Goal: Task Accomplishment & Management: Manage account settings

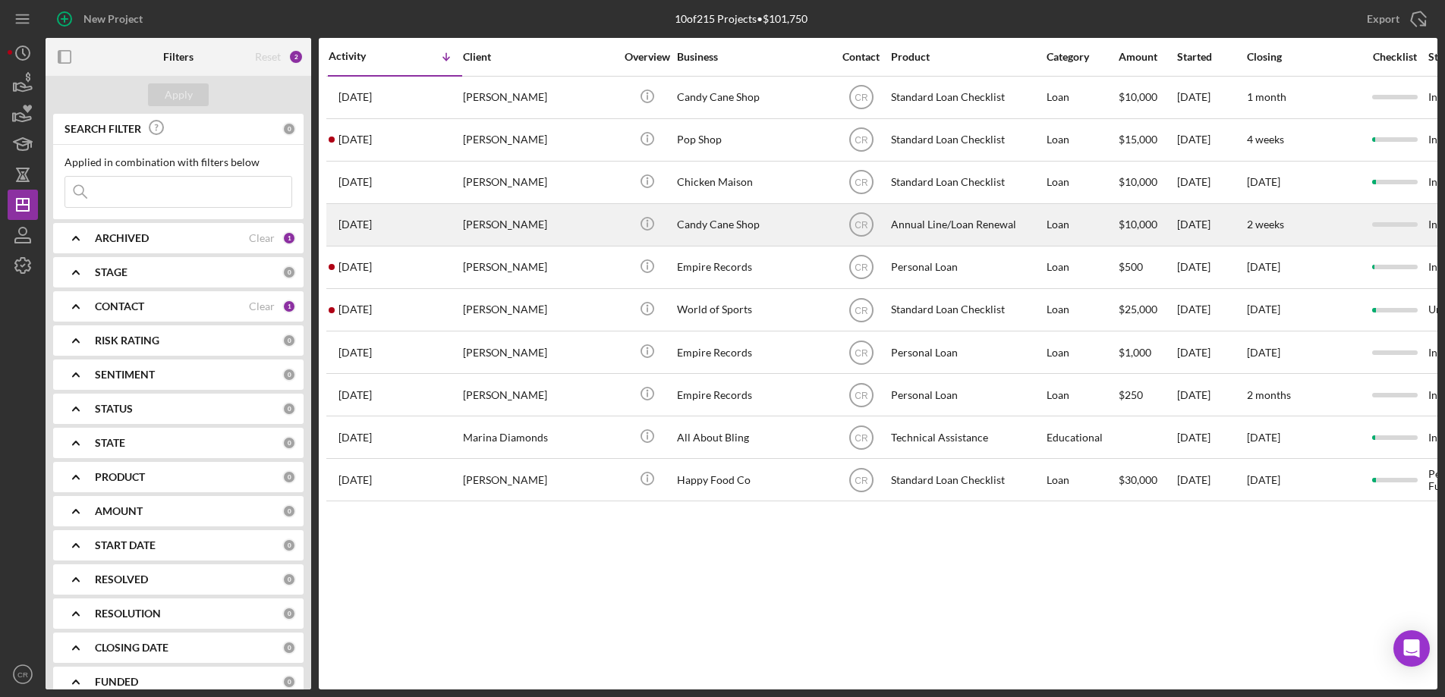
click at [559, 225] on div "[PERSON_NAME]" at bounding box center [539, 225] width 152 height 40
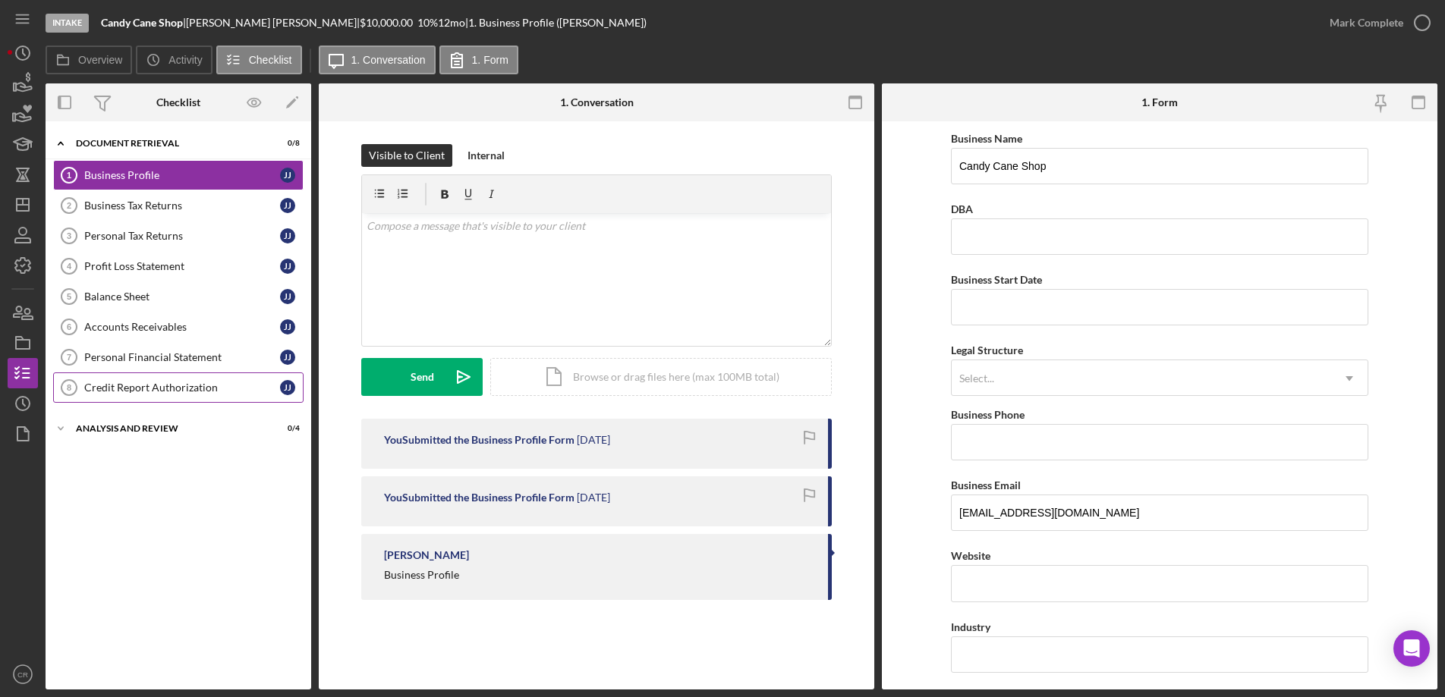
click at [168, 391] on div "Credit Report Authorization" at bounding box center [182, 388] width 196 height 12
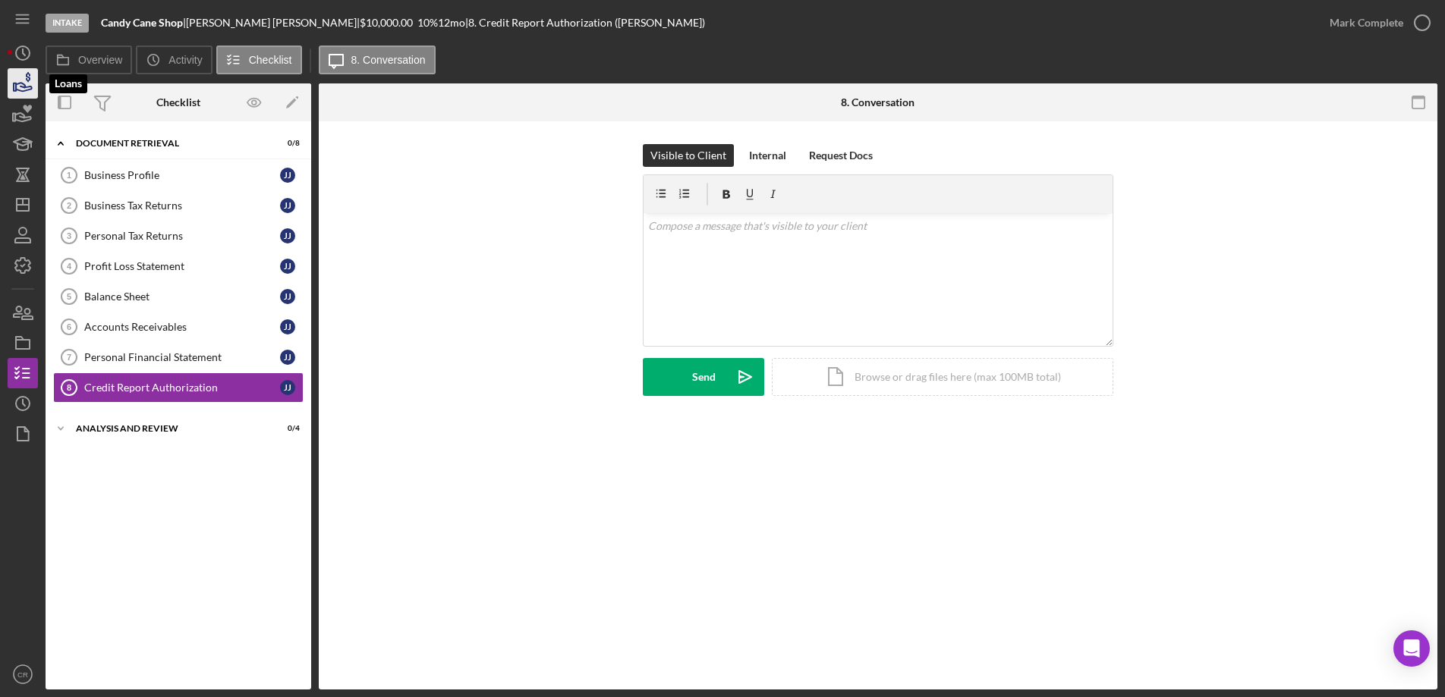
click at [22, 87] on icon "button" at bounding box center [24, 87] width 16 height 8
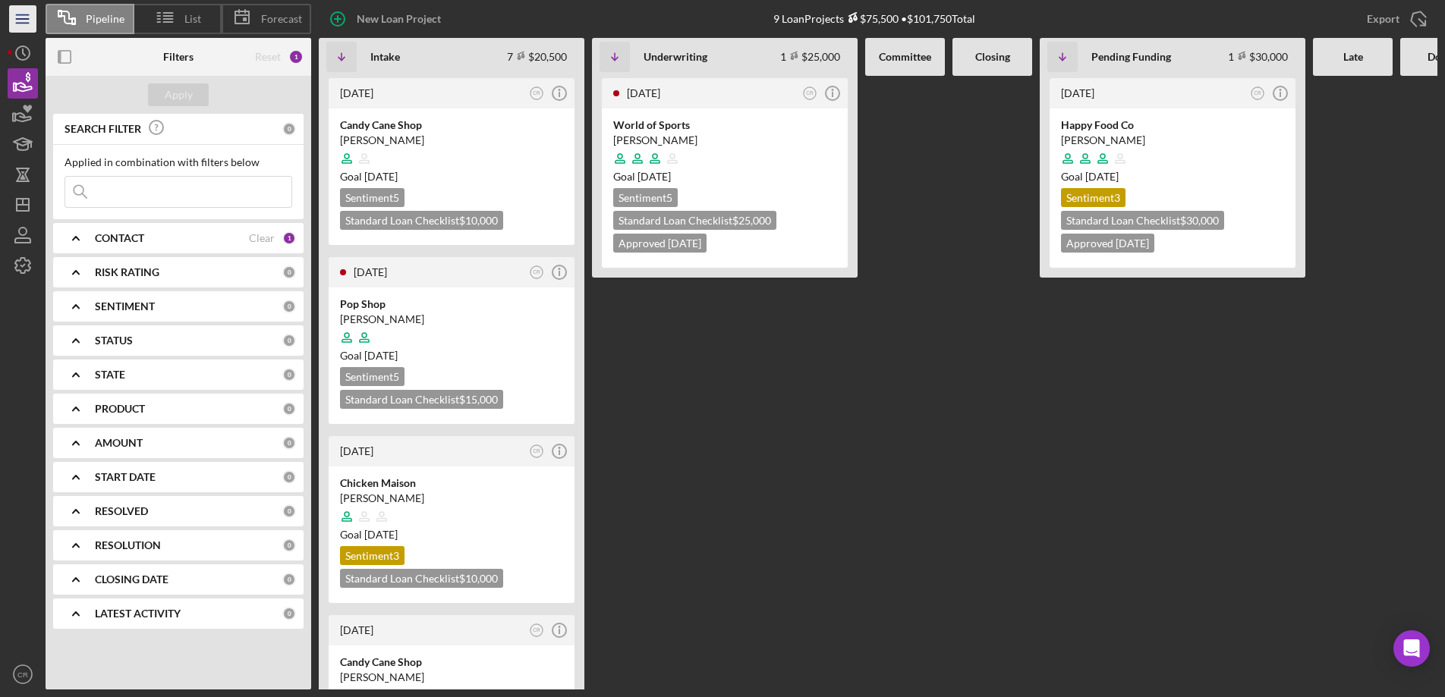
click at [30, 24] on icon "Icon/Menu" at bounding box center [23, 19] width 34 height 34
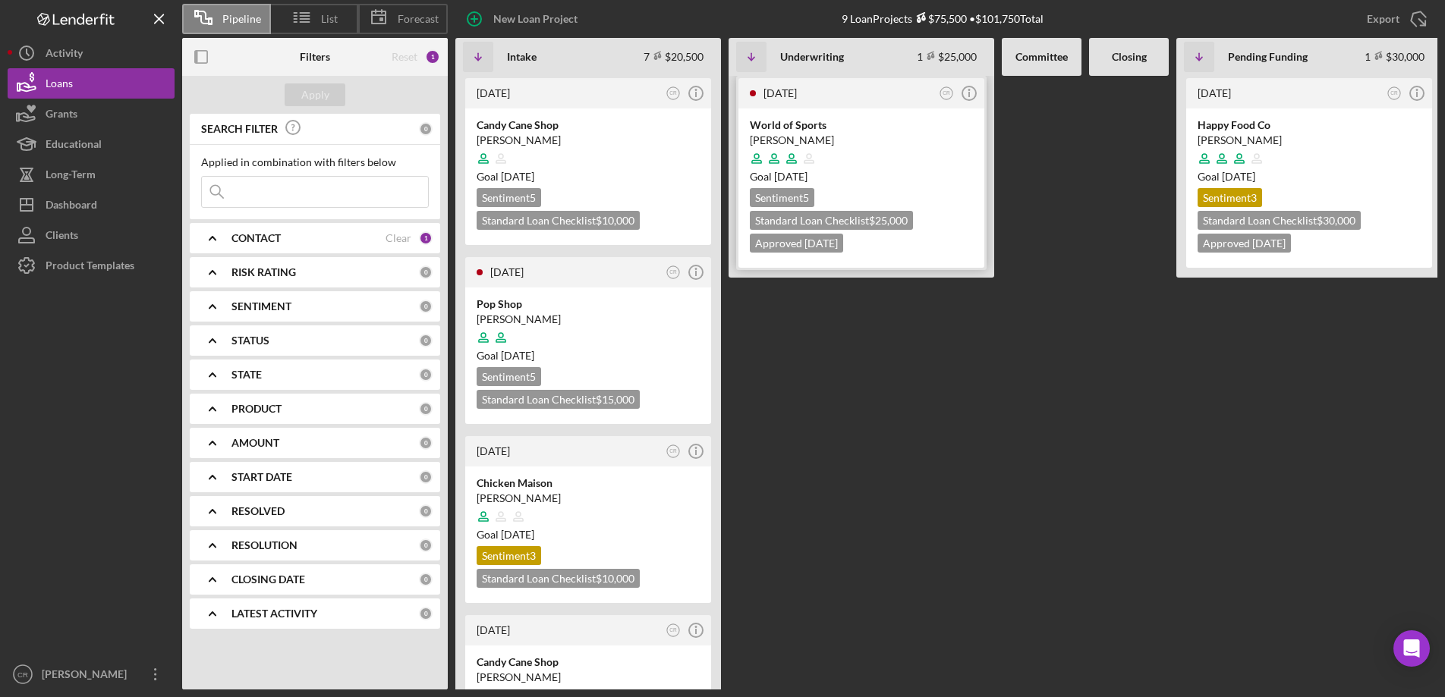
click at [882, 141] on div "[PERSON_NAME]" at bounding box center [861, 140] width 223 height 15
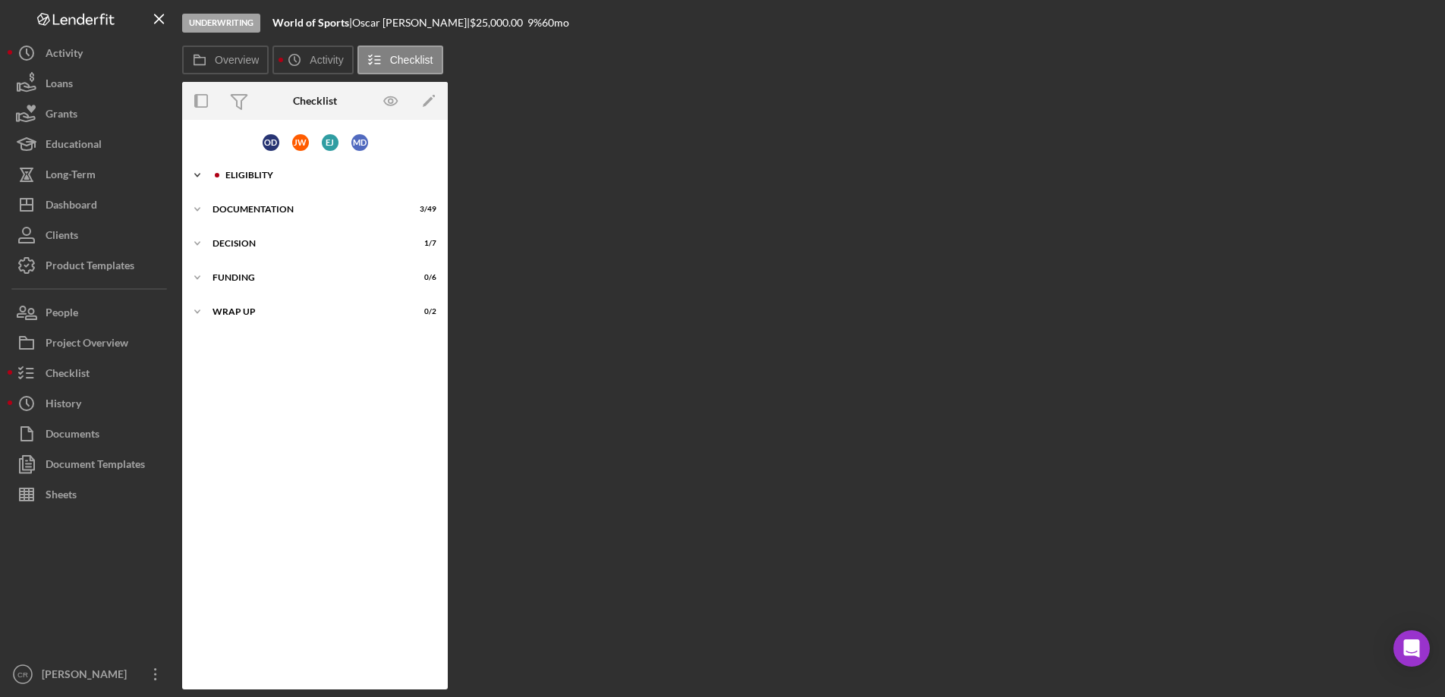
click at [244, 175] on div "Eligiblity" at bounding box center [326, 175] width 203 height 9
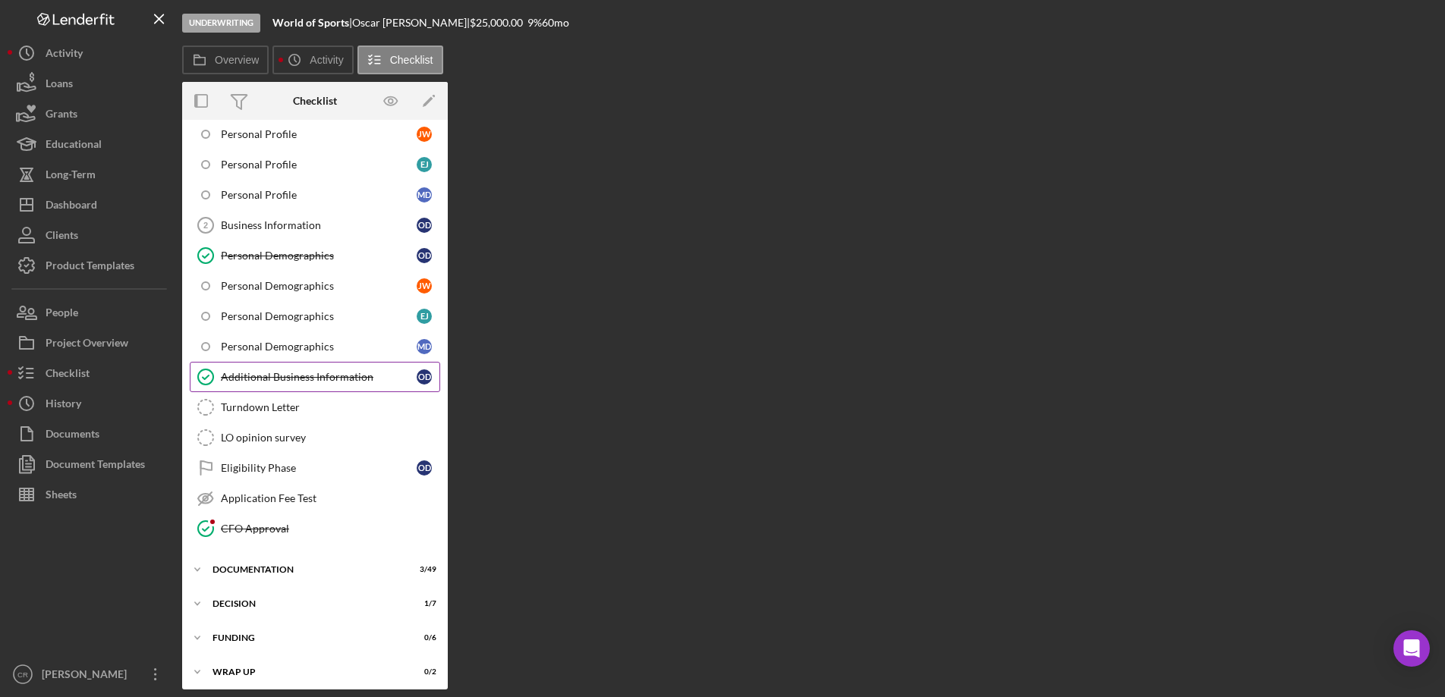
scroll to position [140, 0]
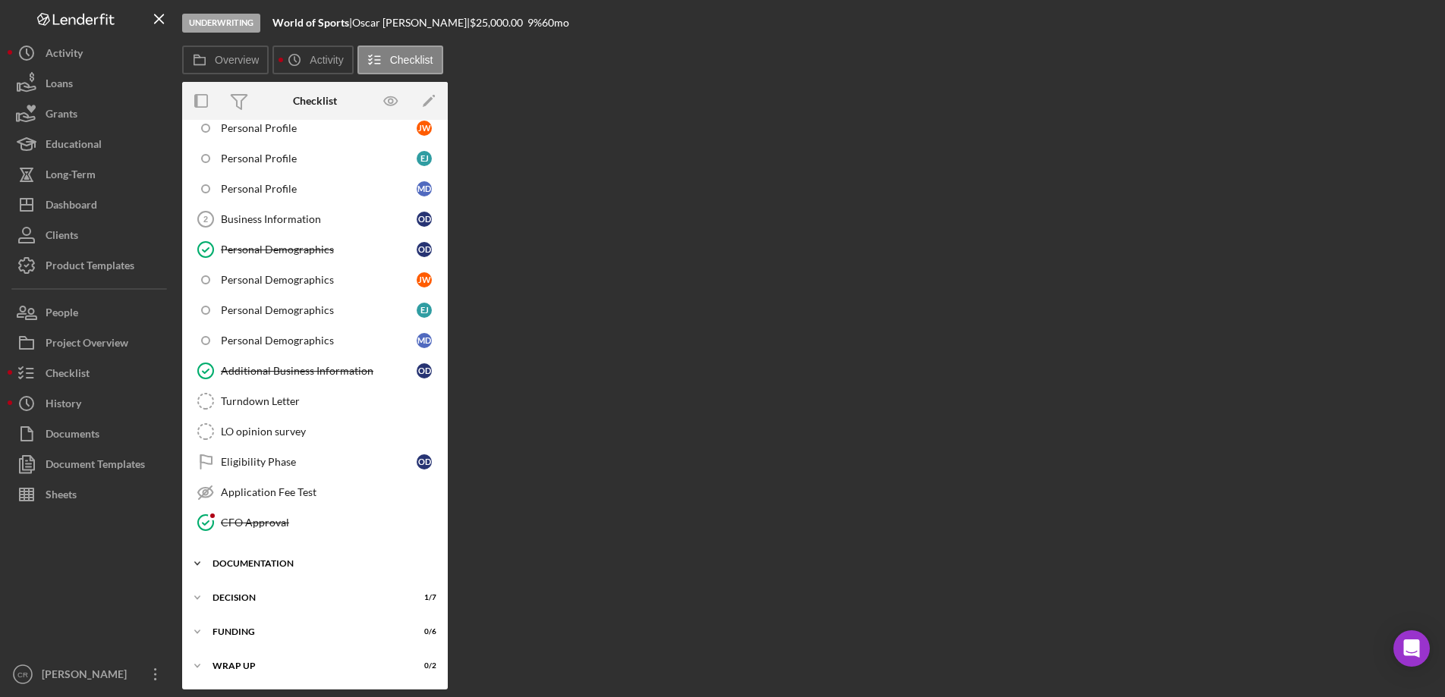
click at [263, 566] on div "Documentation" at bounding box center [321, 563] width 216 height 9
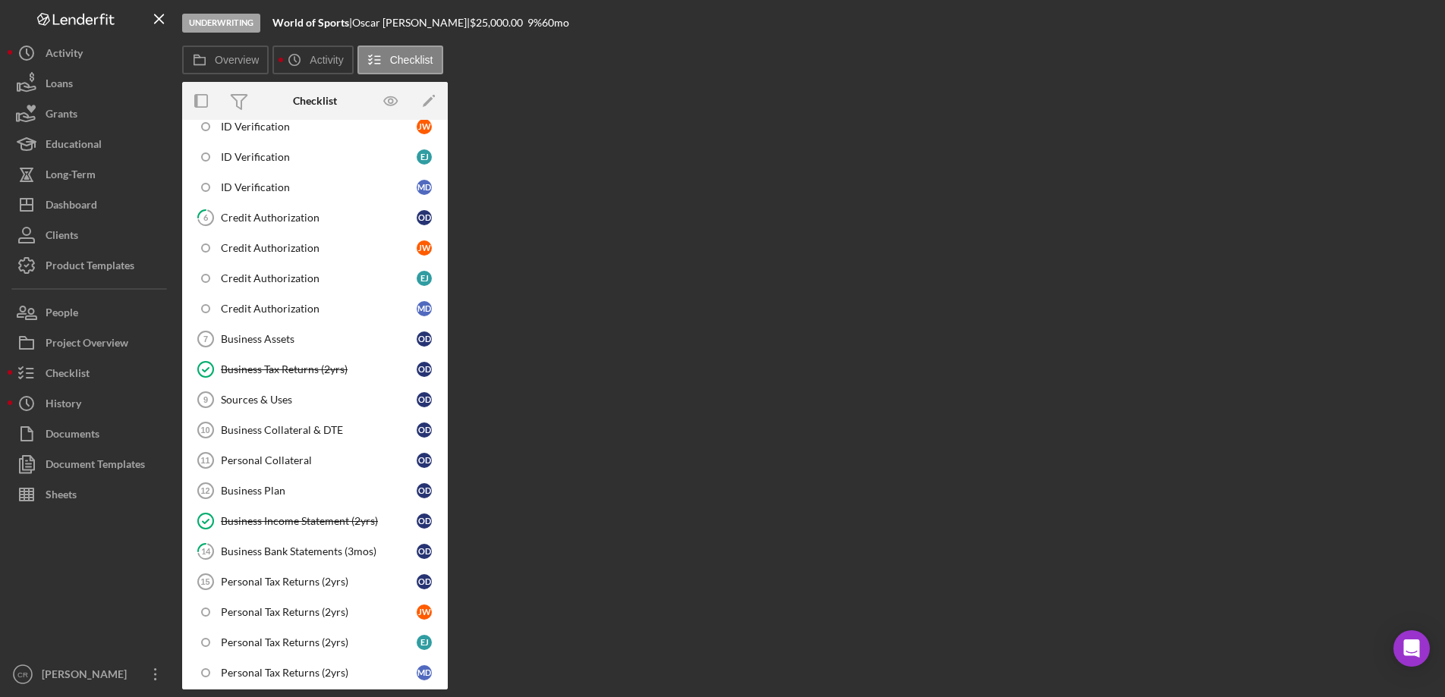
scroll to position [642, 0]
click at [287, 241] on div "Credit Authorization" at bounding box center [319, 245] width 196 height 12
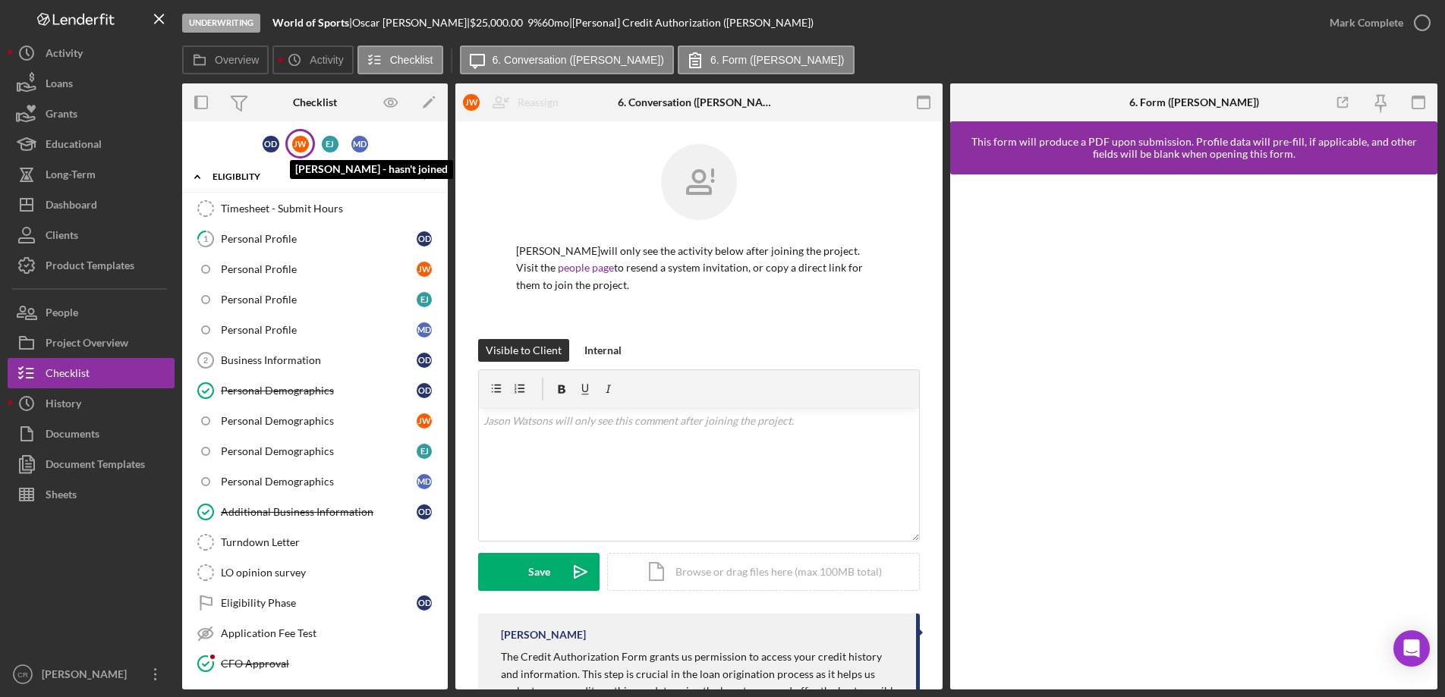
click at [295, 146] on div "[PERSON_NAME]" at bounding box center [300, 144] width 17 height 17
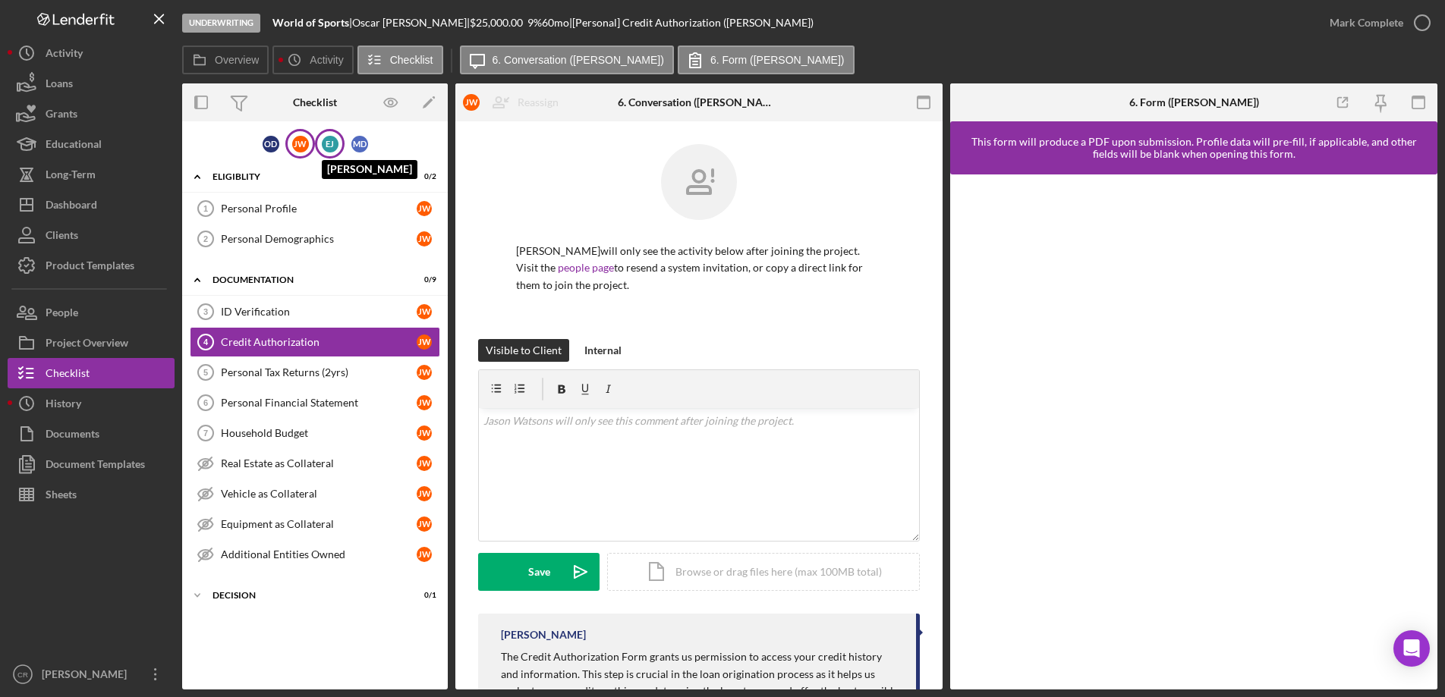
click at [327, 145] on div "[PERSON_NAME]" at bounding box center [330, 144] width 17 height 17
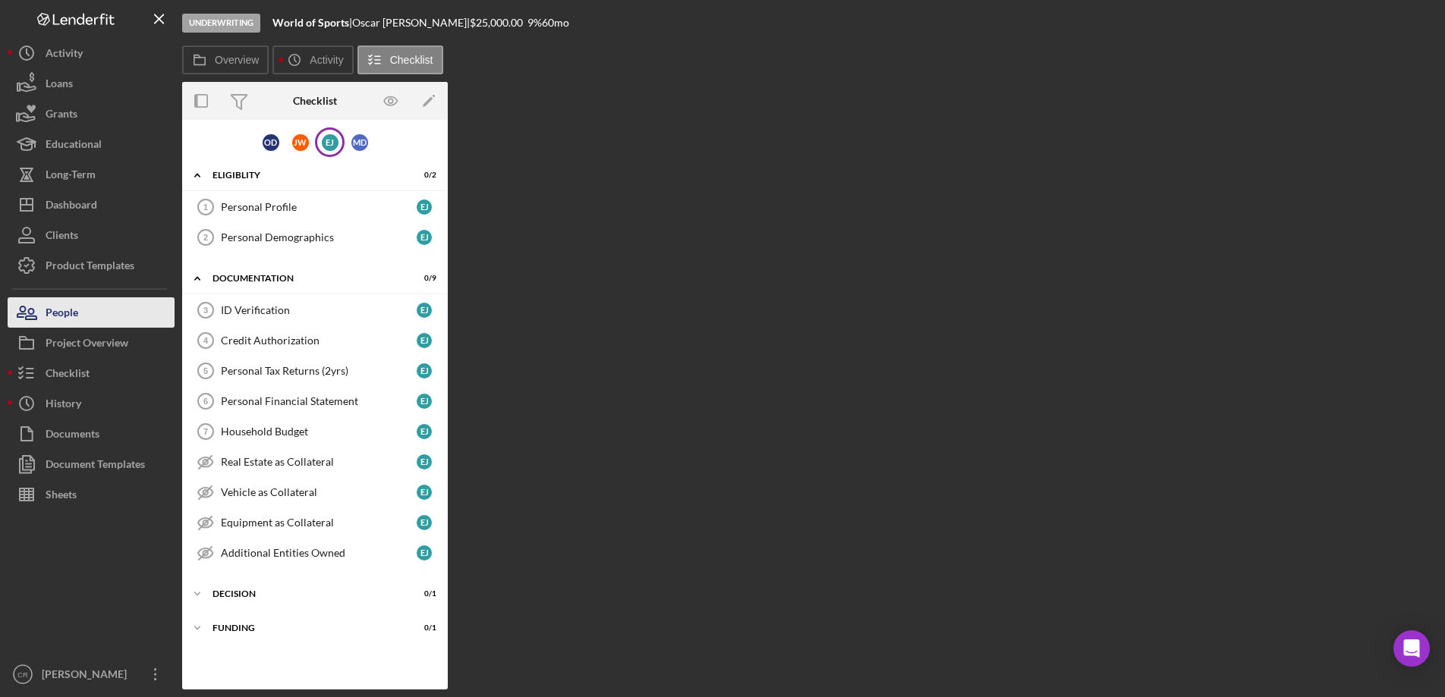
click at [103, 304] on button "People" at bounding box center [91, 313] width 167 height 30
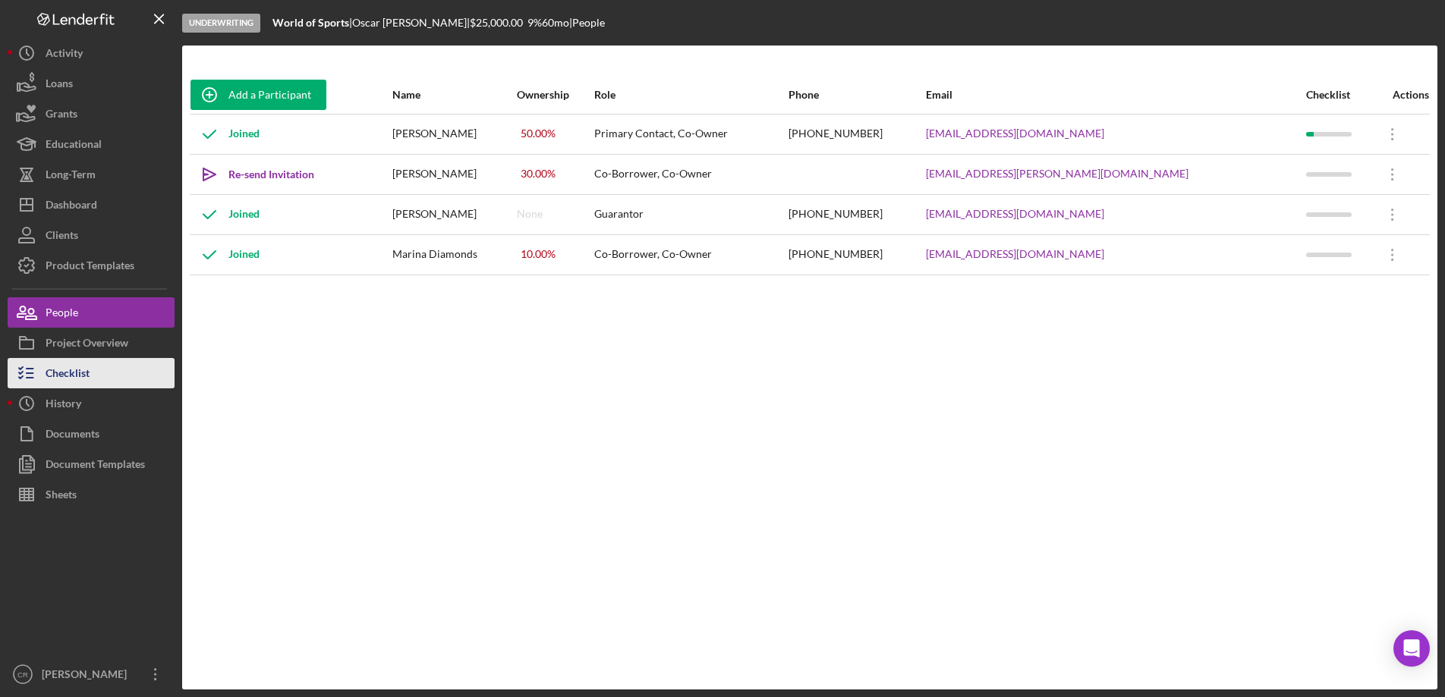
click at [66, 370] on div "Checklist" at bounding box center [68, 375] width 44 height 34
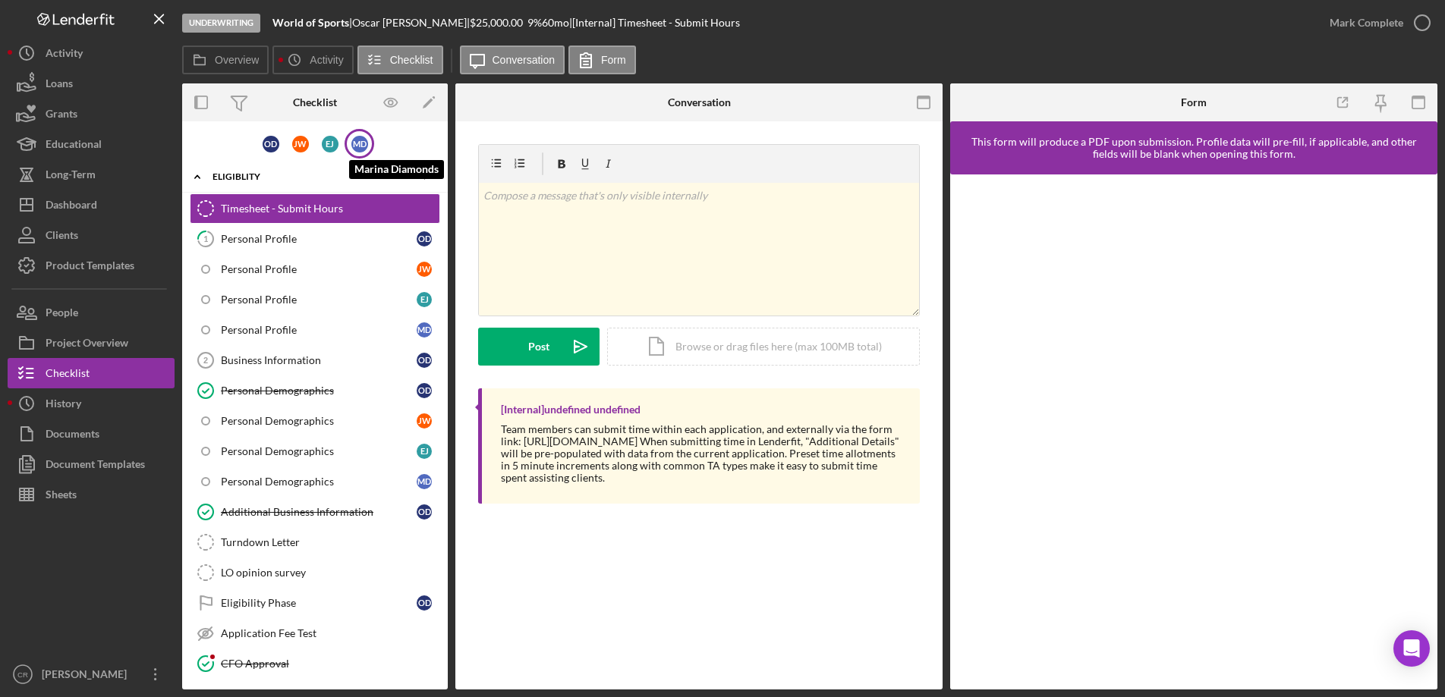
click at [354, 140] on div "M D" at bounding box center [359, 144] width 17 height 17
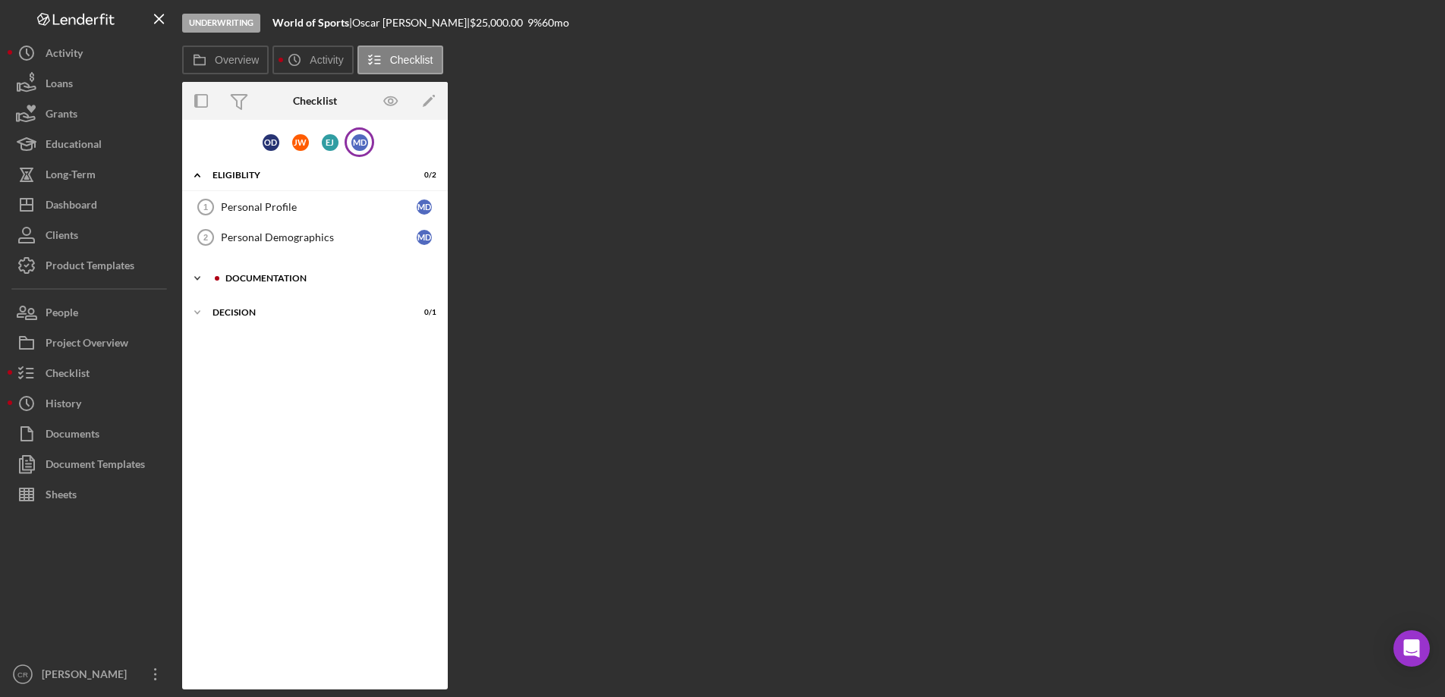
click at [295, 276] on div "Documentation" at bounding box center [326, 278] width 203 height 9
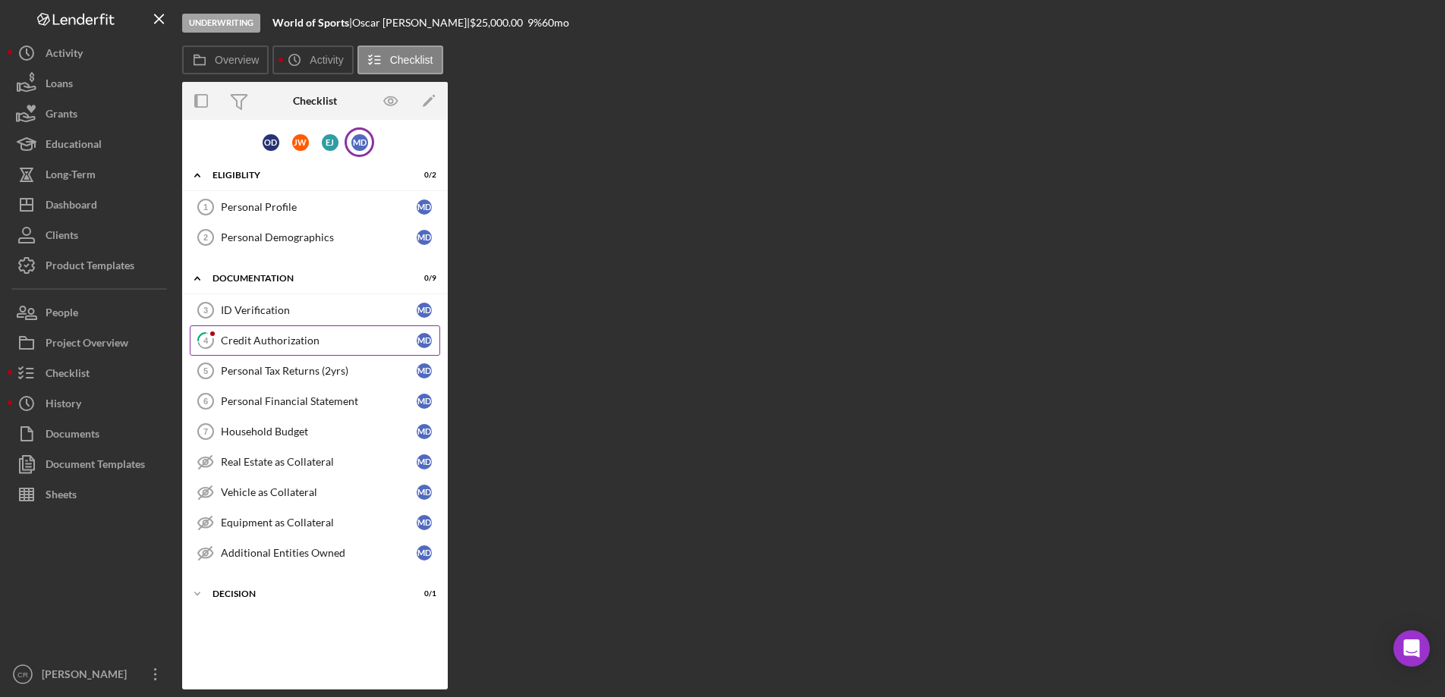
click at [262, 343] on div "Credit Authorization" at bounding box center [319, 341] width 196 height 12
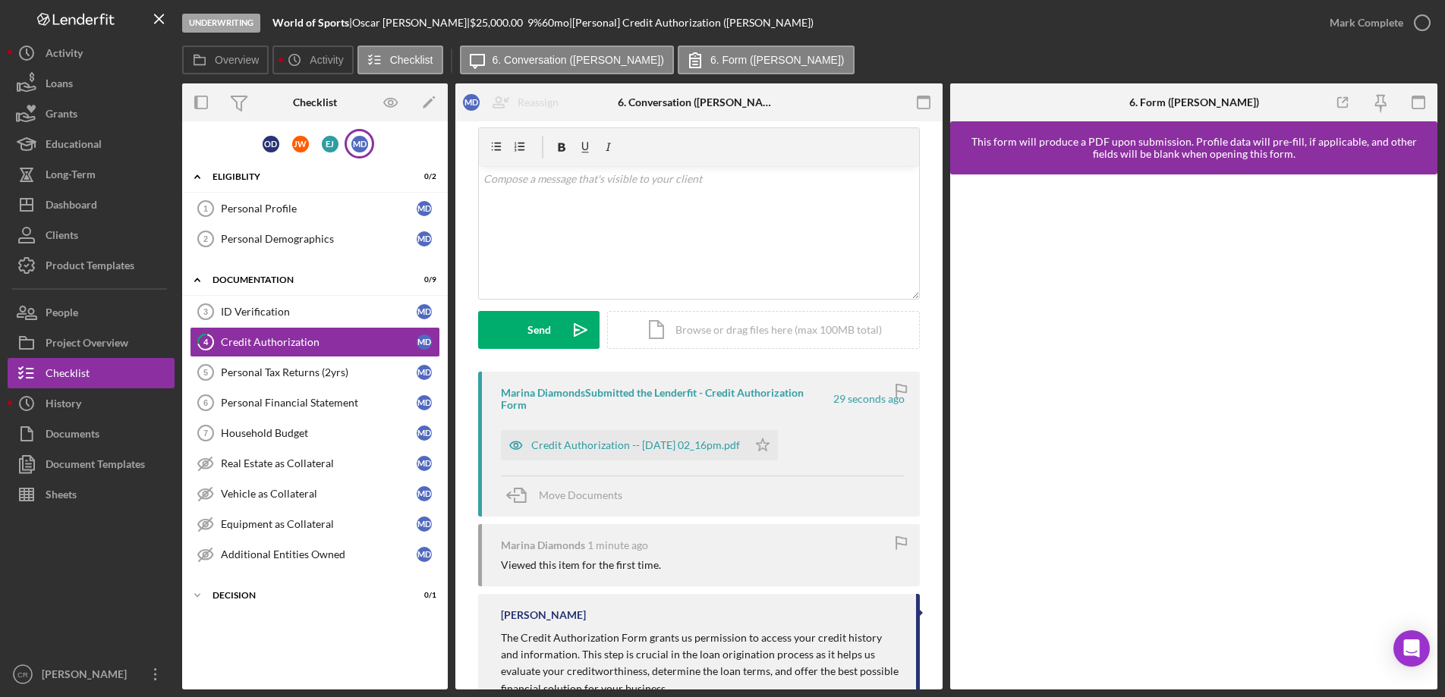
scroll to position [124, 0]
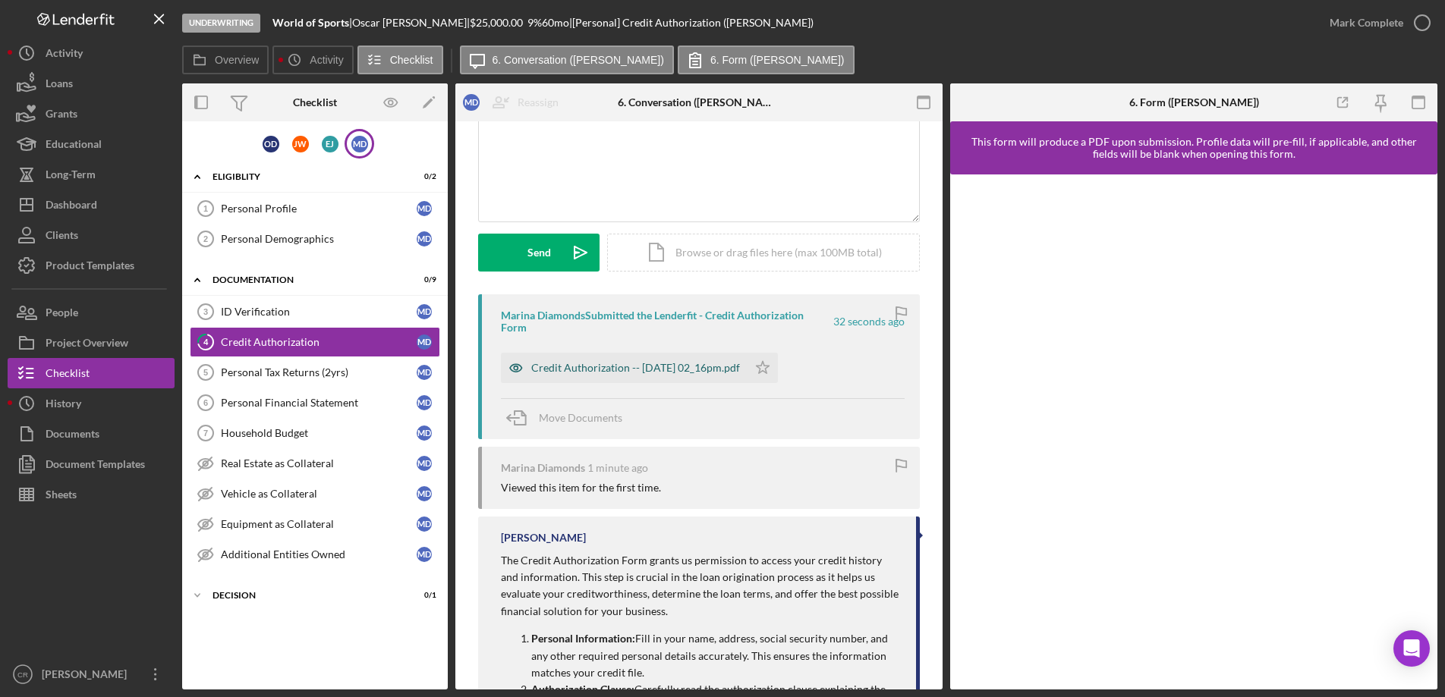
click at [642, 373] on div "Credit Authorization -- [DATE] 02_16pm.pdf" at bounding box center [635, 368] width 209 height 12
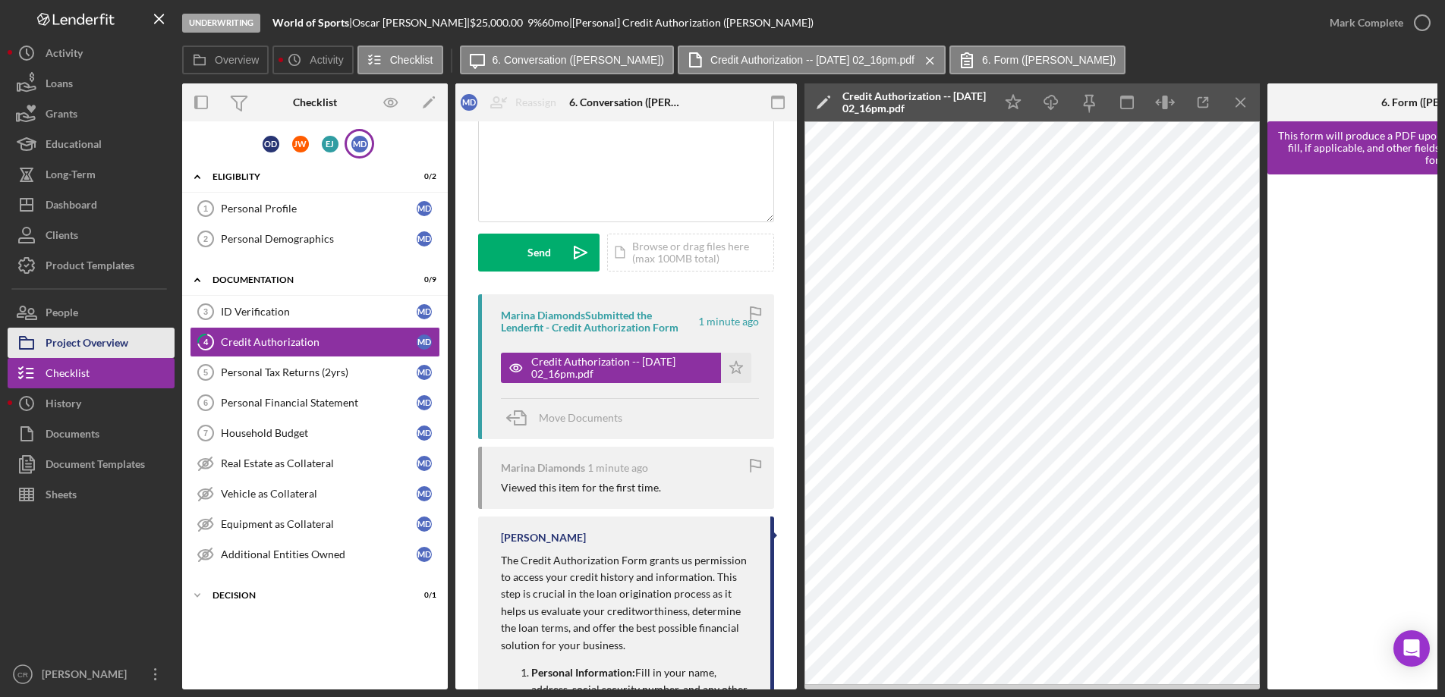
click at [67, 346] on div "Project Overview" at bounding box center [87, 345] width 83 height 34
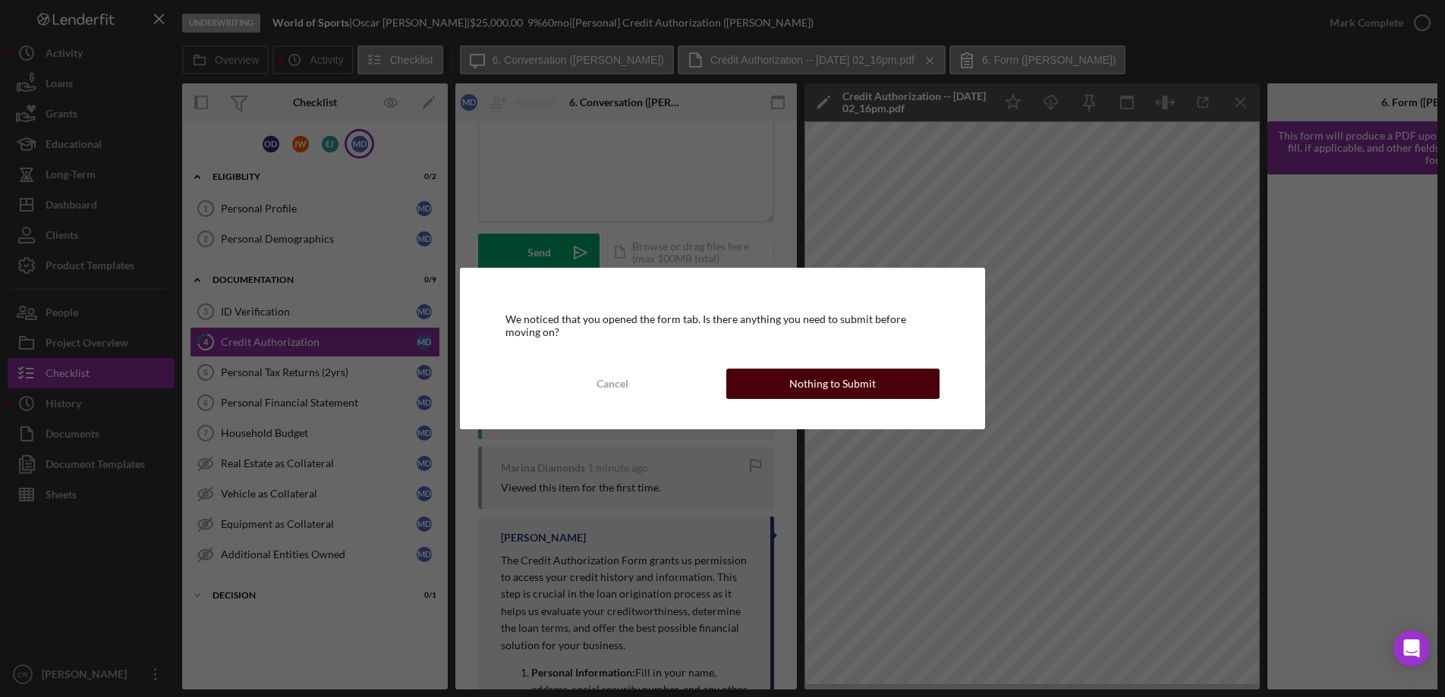
click at [861, 388] on div "Nothing to Submit" at bounding box center [832, 384] width 87 height 30
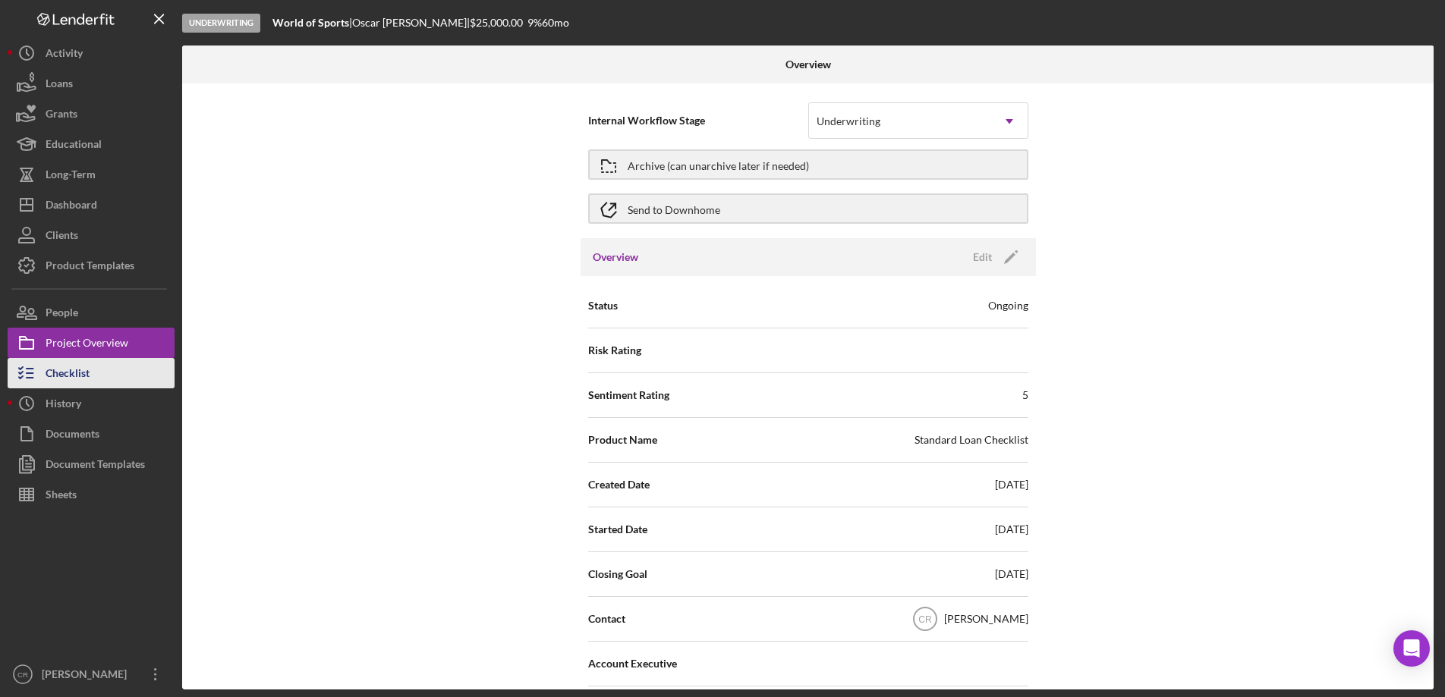
click at [66, 383] on div "Checklist" at bounding box center [68, 375] width 44 height 34
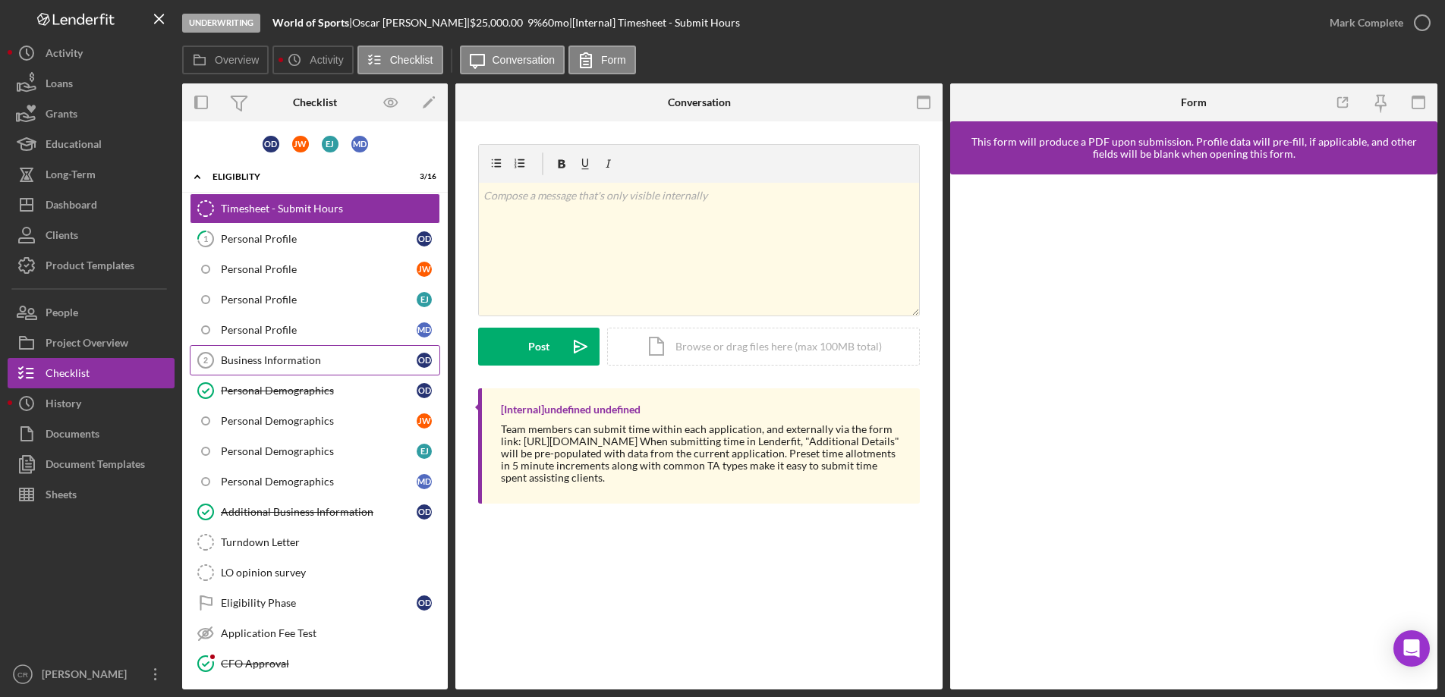
click at [259, 361] on div "Business Information" at bounding box center [319, 360] width 196 height 12
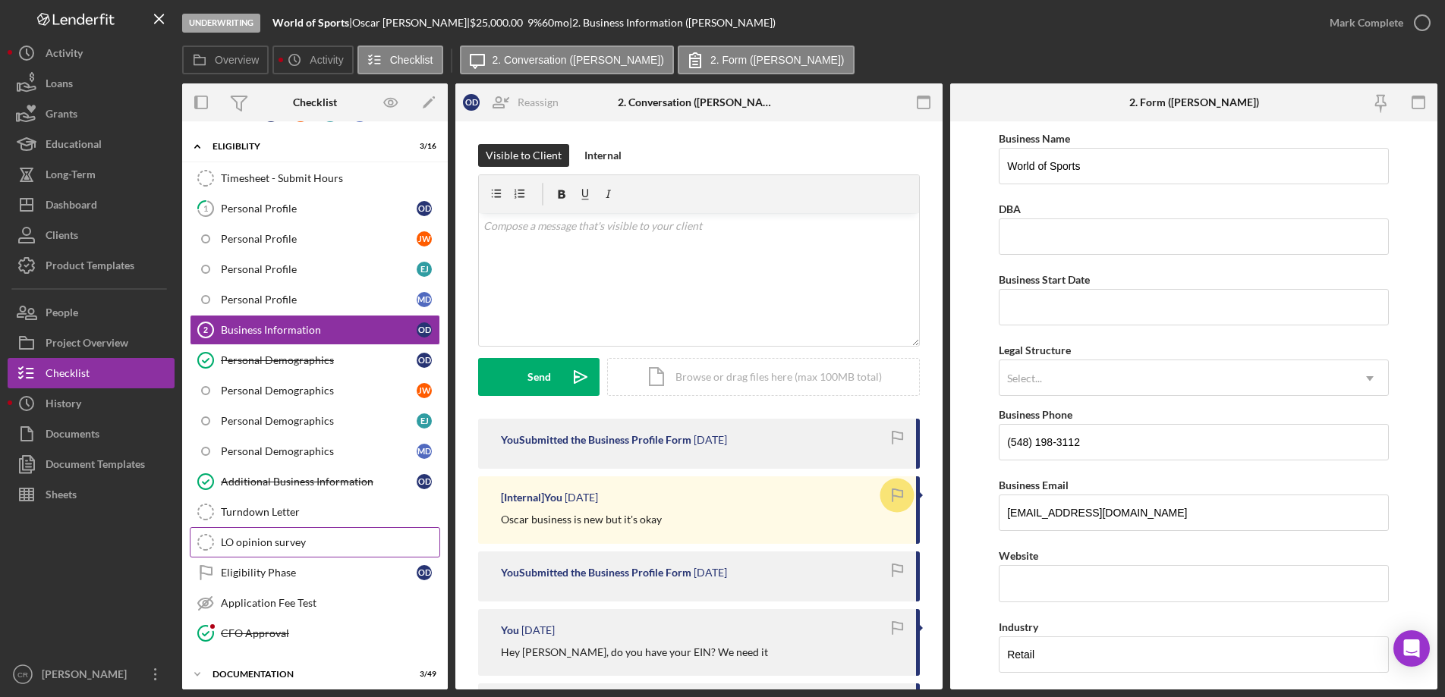
scroll to position [141, 0]
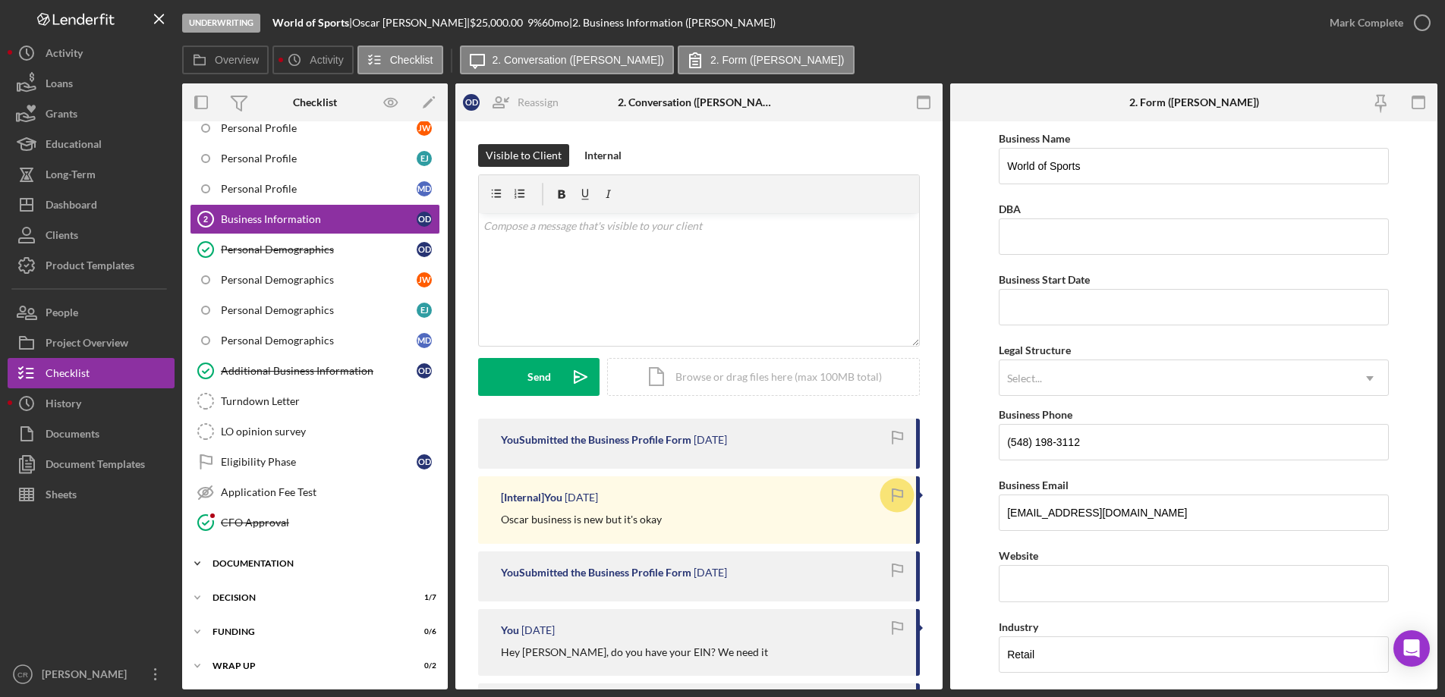
click at [285, 566] on div "Documentation" at bounding box center [321, 563] width 216 height 9
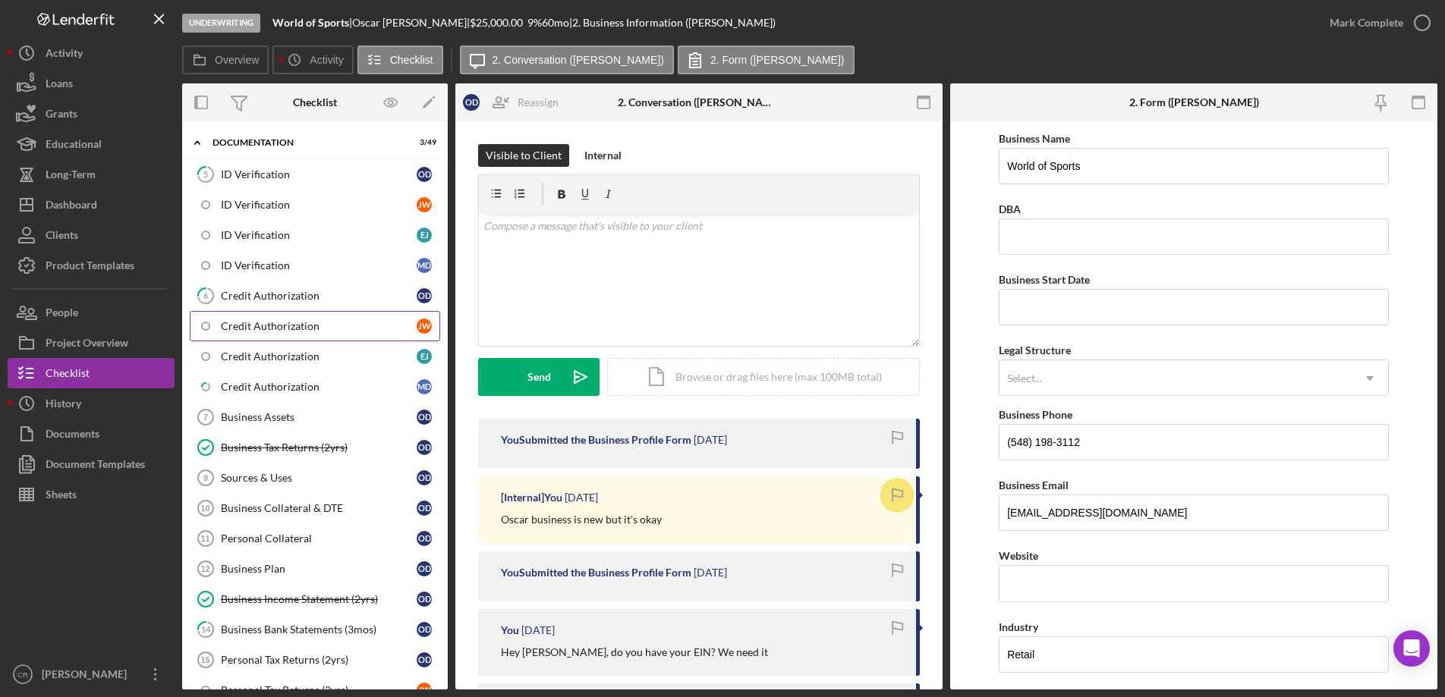
scroll to position [502, 0]
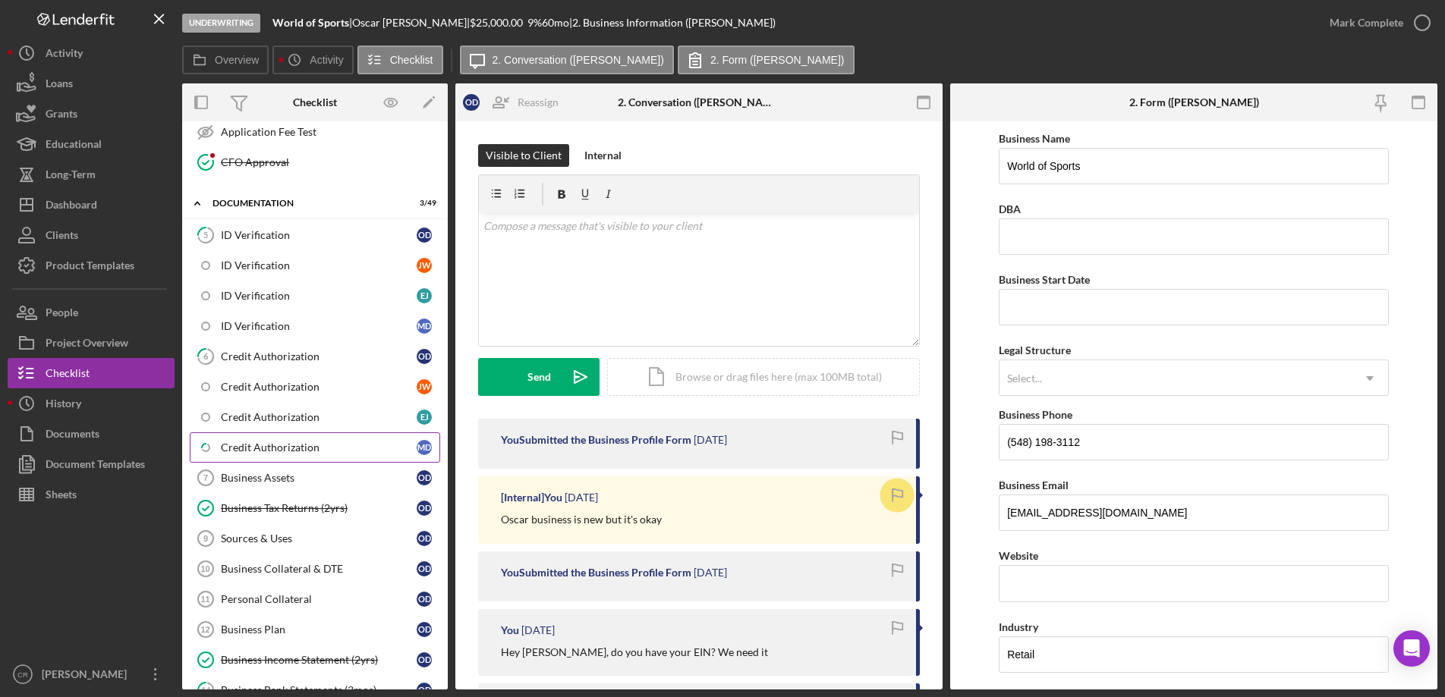
click at [273, 447] on div "Credit Authorization" at bounding box center [319, 448] width 196 height 12
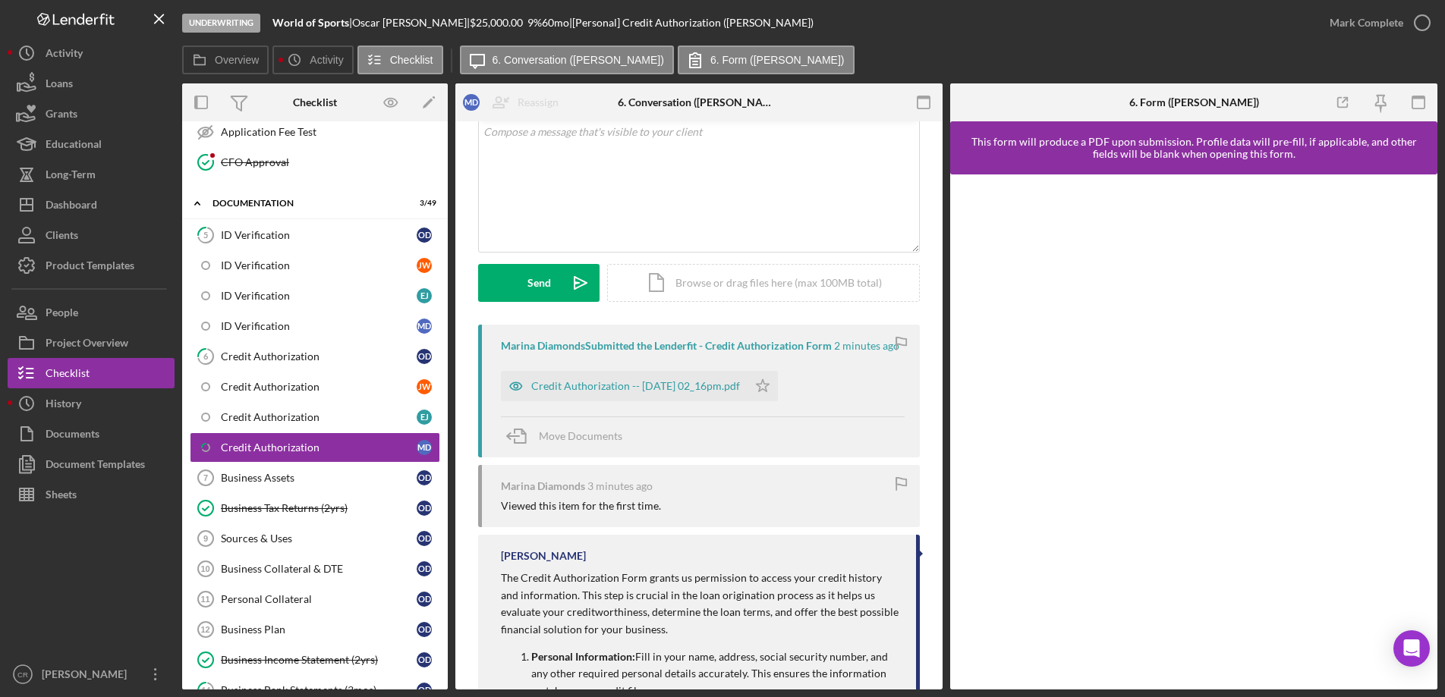
scroll to position [275, 0]
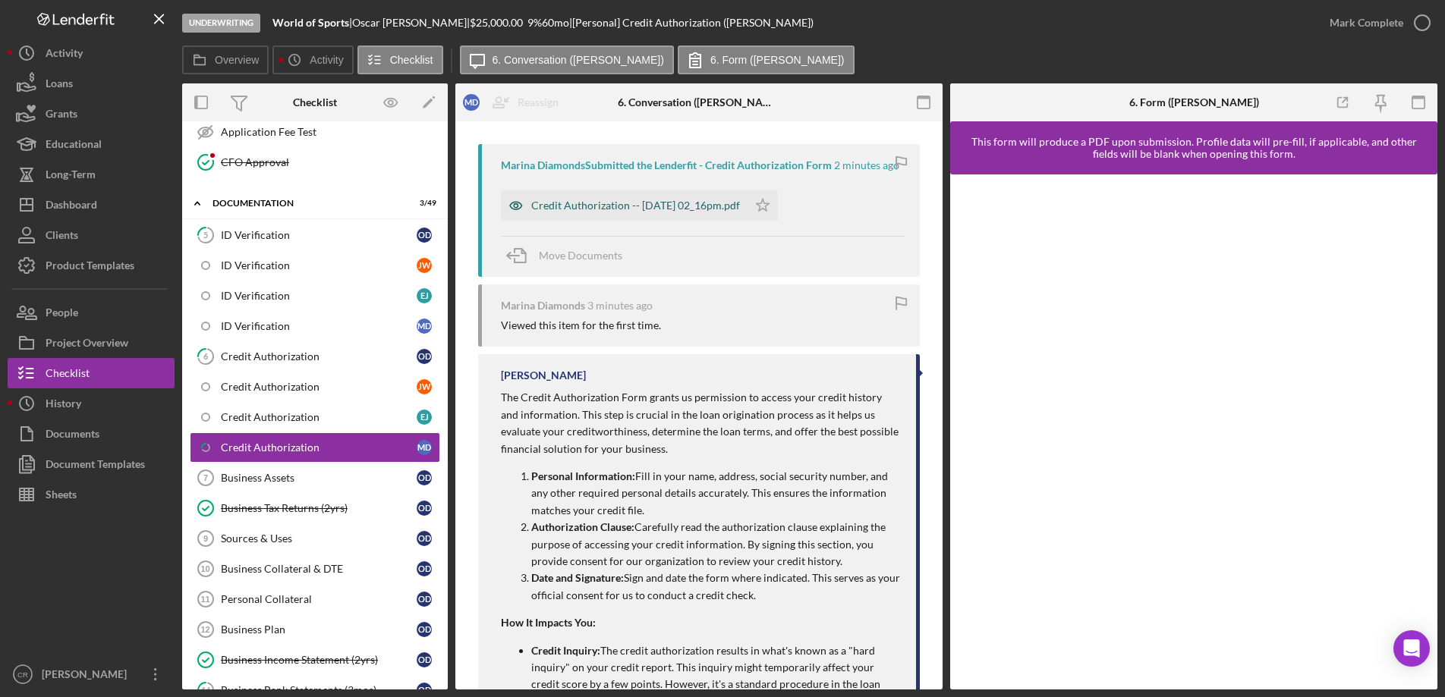
click at [640, 212] on div "Credit Authorization -- [DATE] 02_16pm.pdf" at bounding box center [635, 206] width 209 height 12
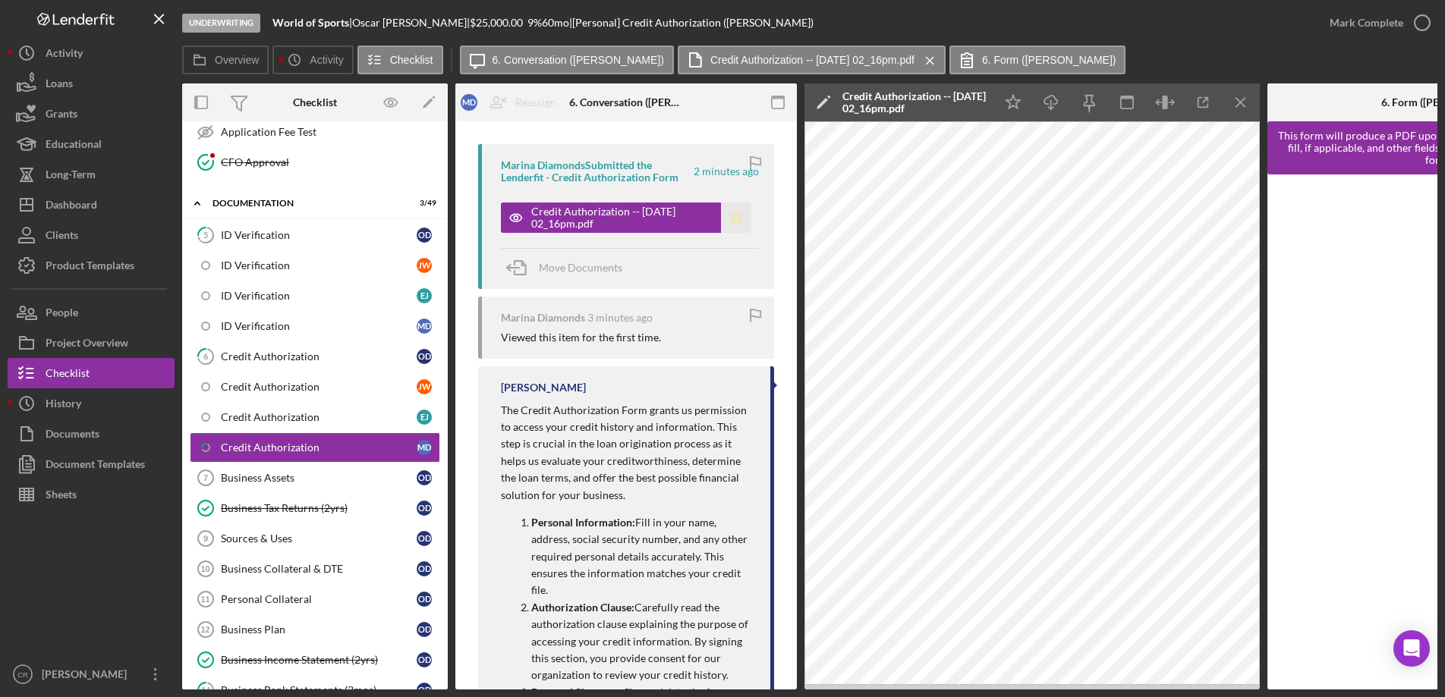
click at [729, 218] on icon "Icon/Star" at bounding box center [736, 218] width 30 height 30
click at [877, 103] on div "Credit Authorization -- [DATE] 02_16pm.pdf" at bounding box center [914, 102] width 144 height 24
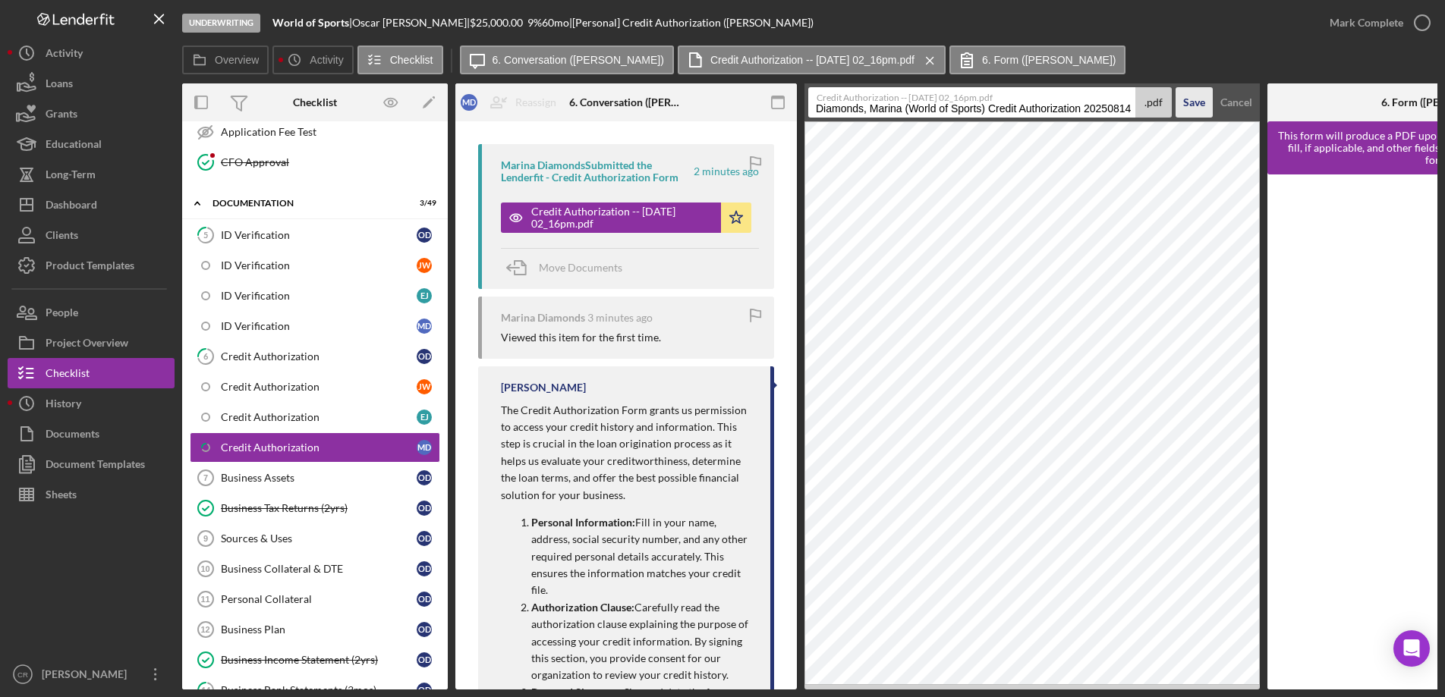
click at [1198, 105] on div "Save" at bounding box center [1194, 102] width 22 height 30
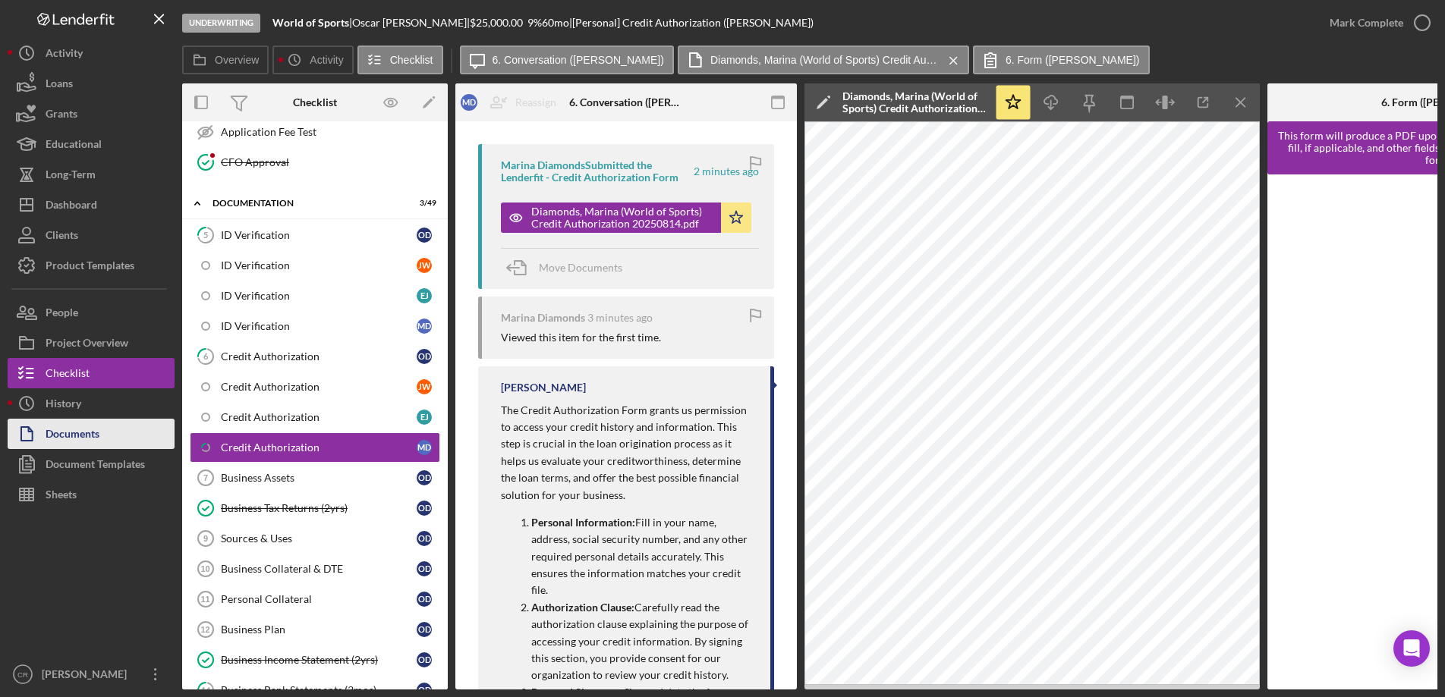
click at [77, 439] on div "Documents" at bounding box center [73, 436] width 54 height 34
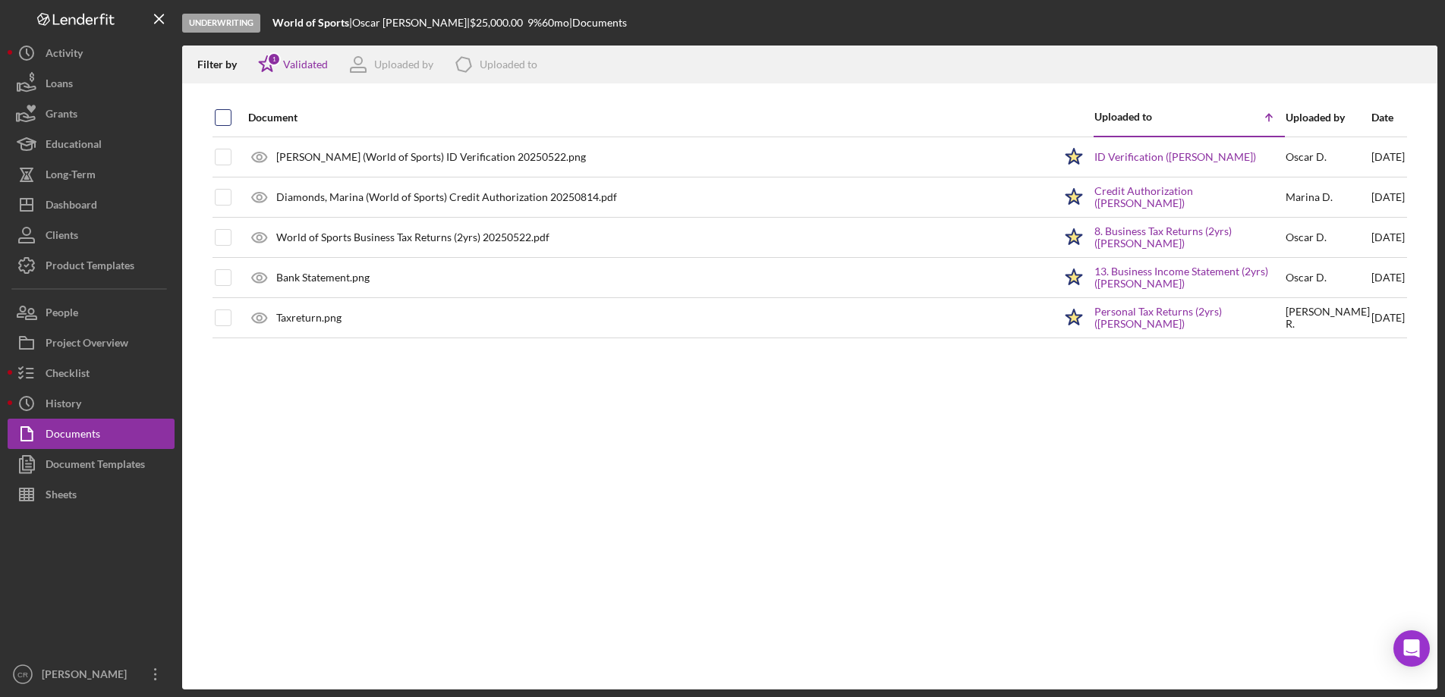
click at [223, 117] on input "checkbox" at bounding box center [223, 117] width 15 height 15
checkbox input "true"
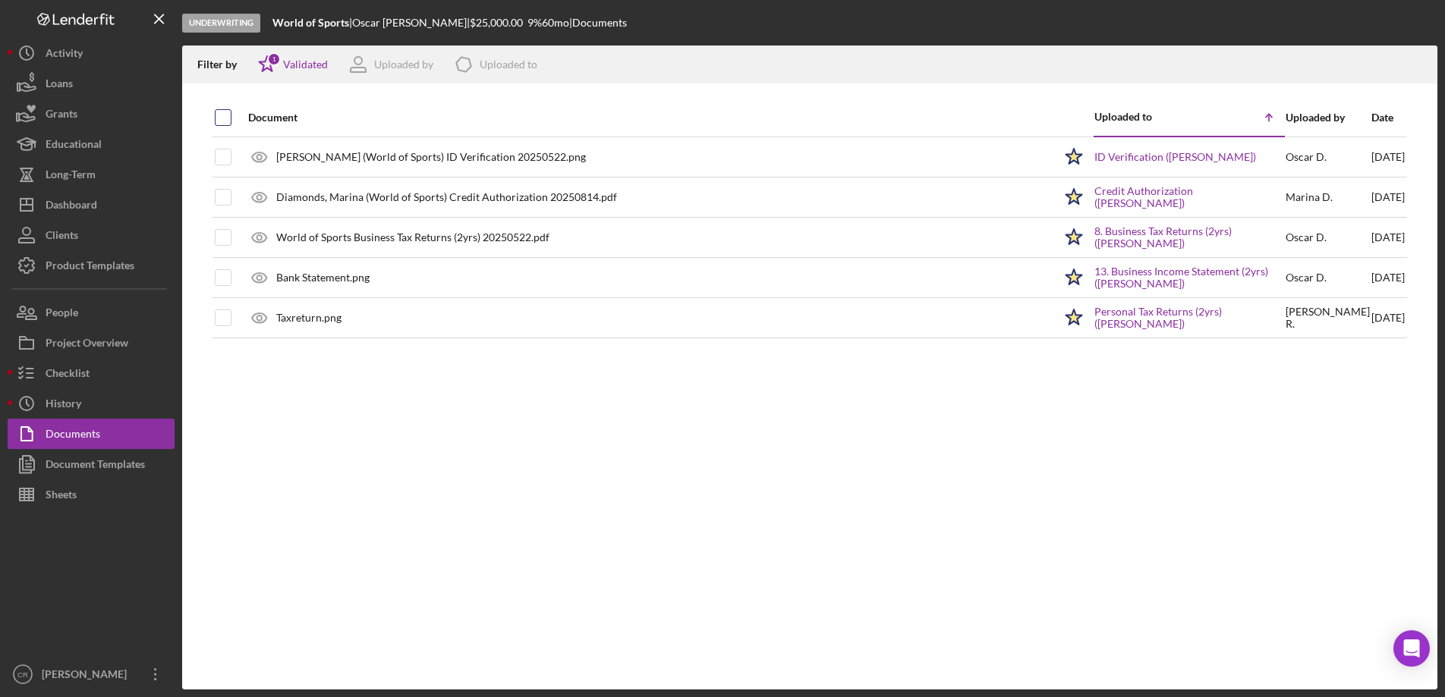
checkbox input "true"
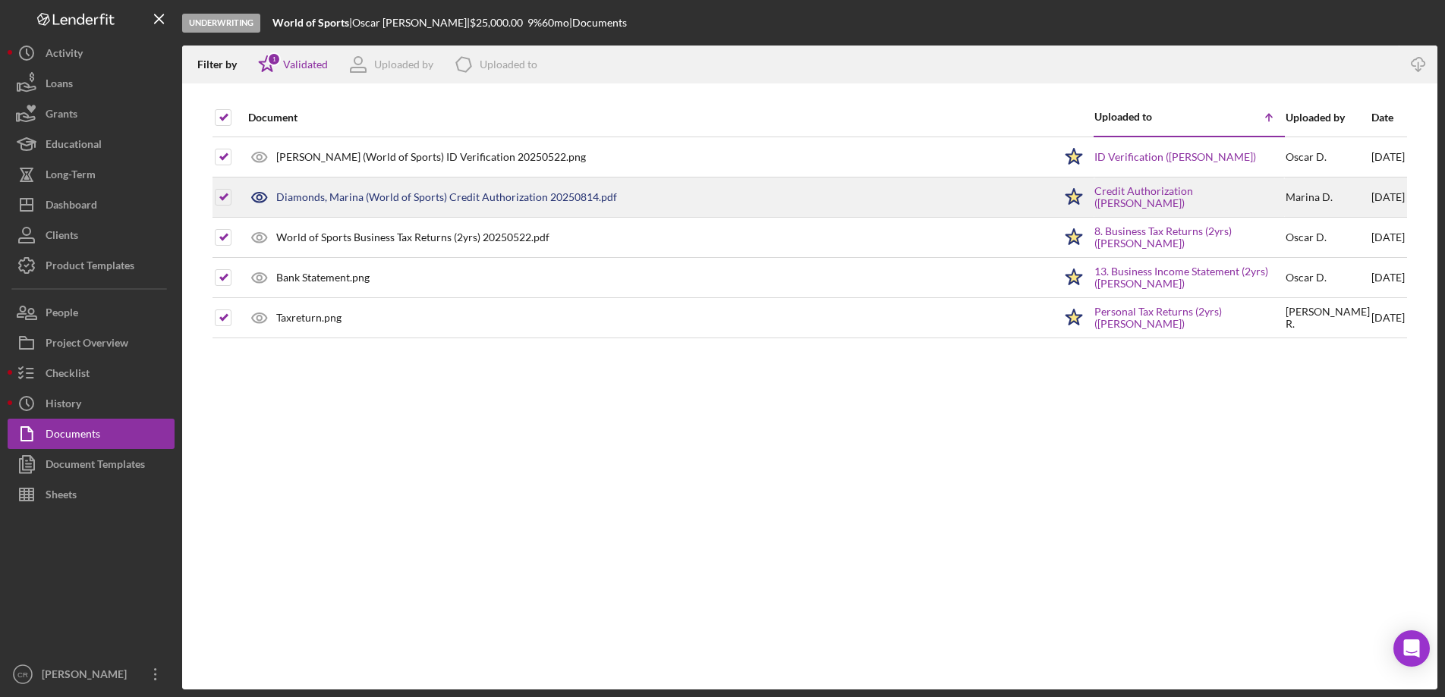
click at [516, 194] on div "Diamonds, Marina (World of Sports) Credit Authorization 20250814.pdf" at bounding box center [446, 197] width 341 height 12
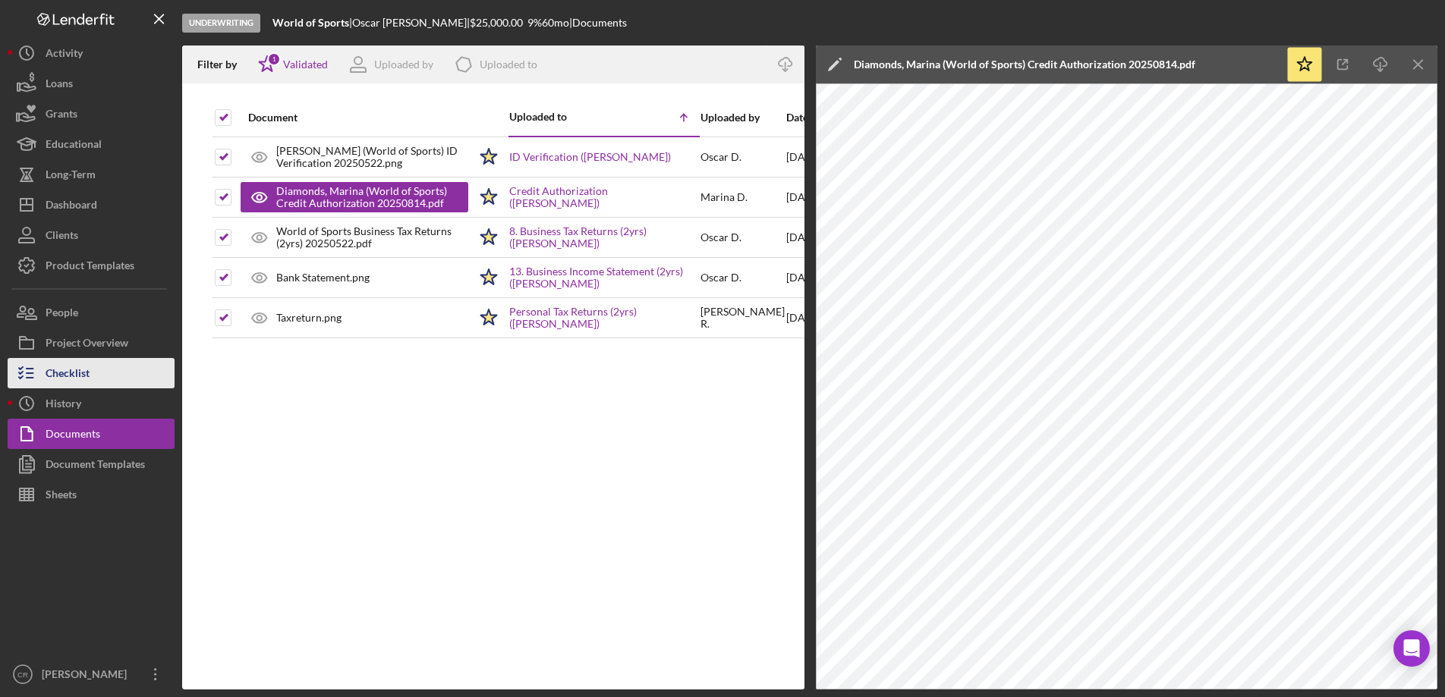
click at [83, 368] on div "Checklist" at bounding box center [68, 375] width 44 height 34
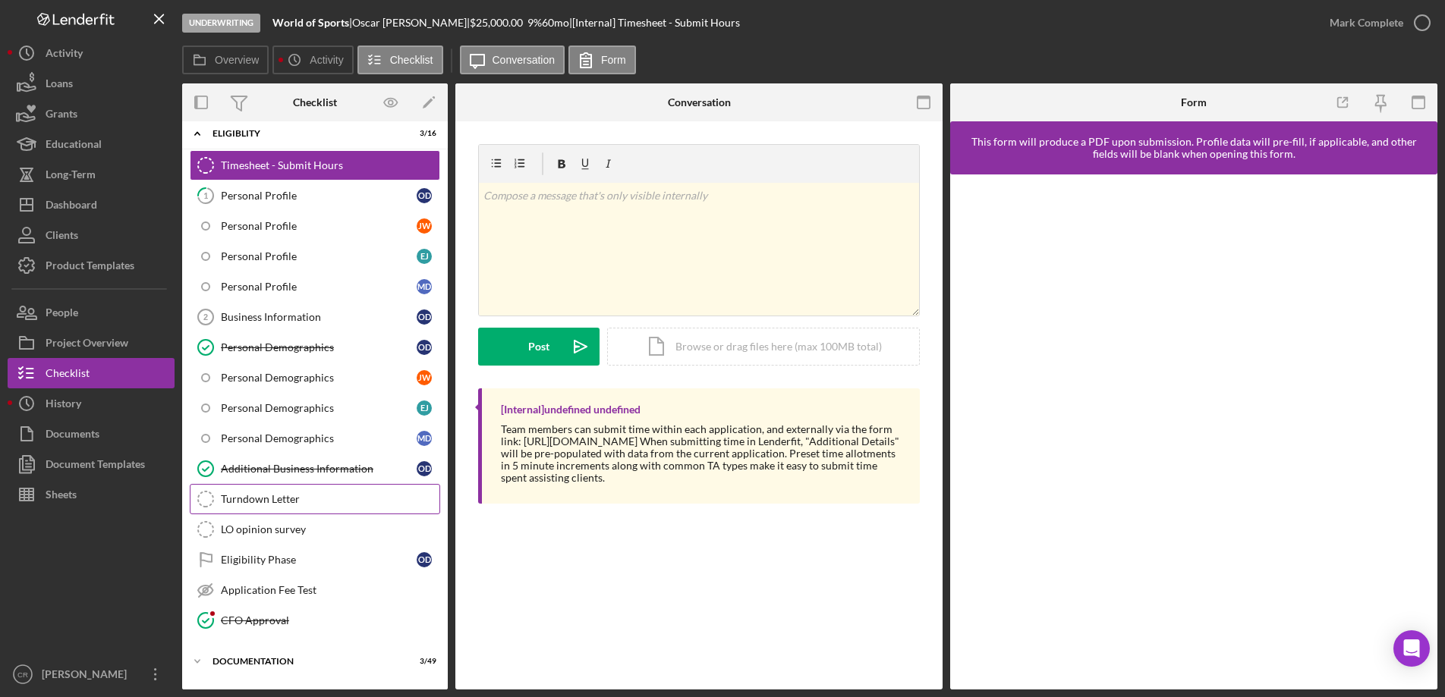
scroll to position [141, 0]
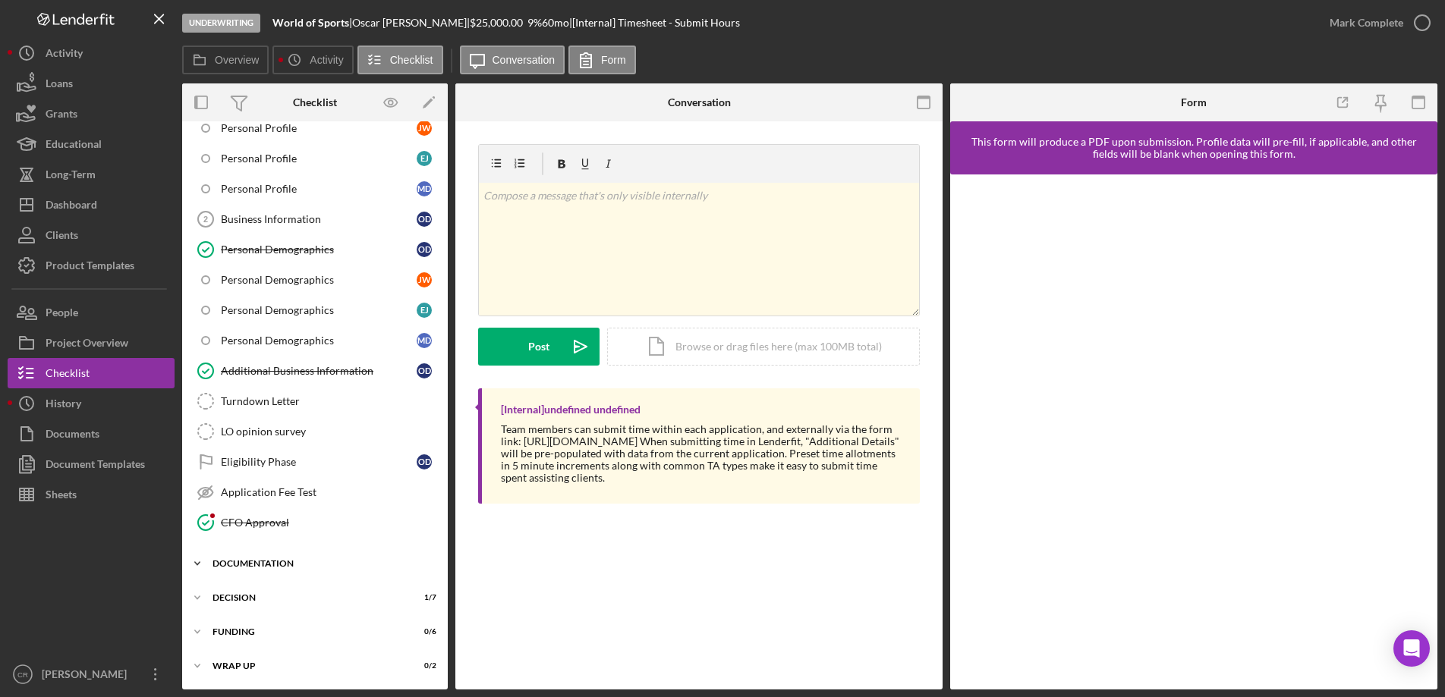
click at [286, 562] on div "Documentation" at bounding box center [321, 563] width 216 height 9
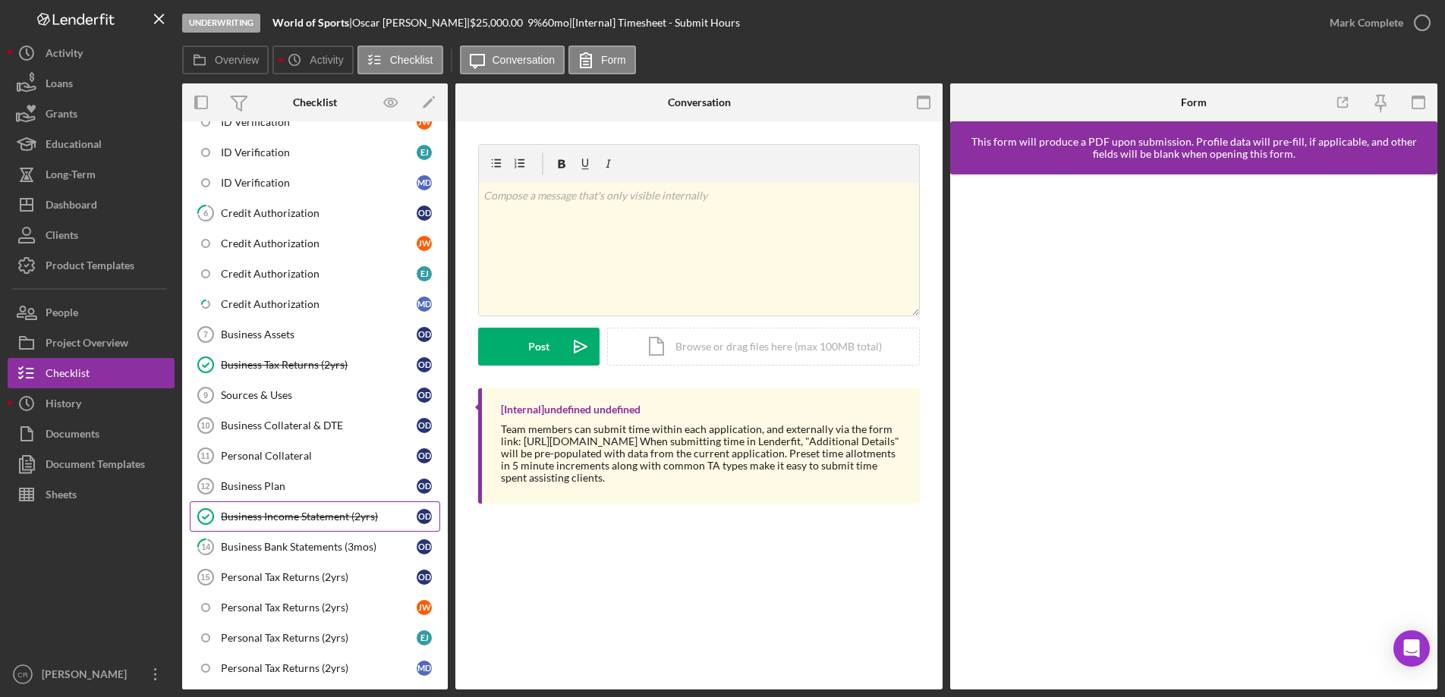
scroll to position [668, 0]
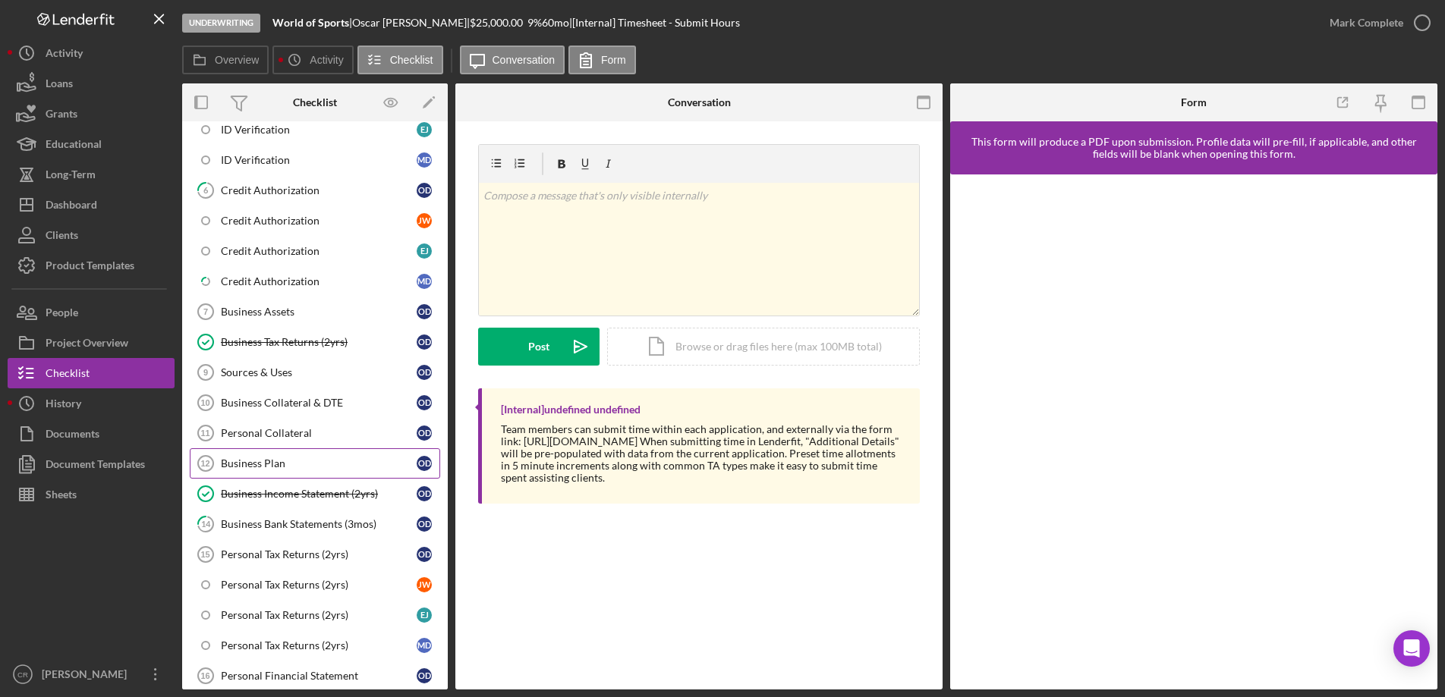
click at [301, 474] on link "Business Plan 12 Business Plan O D" at bounding box center [315, 464] width 250 height 30
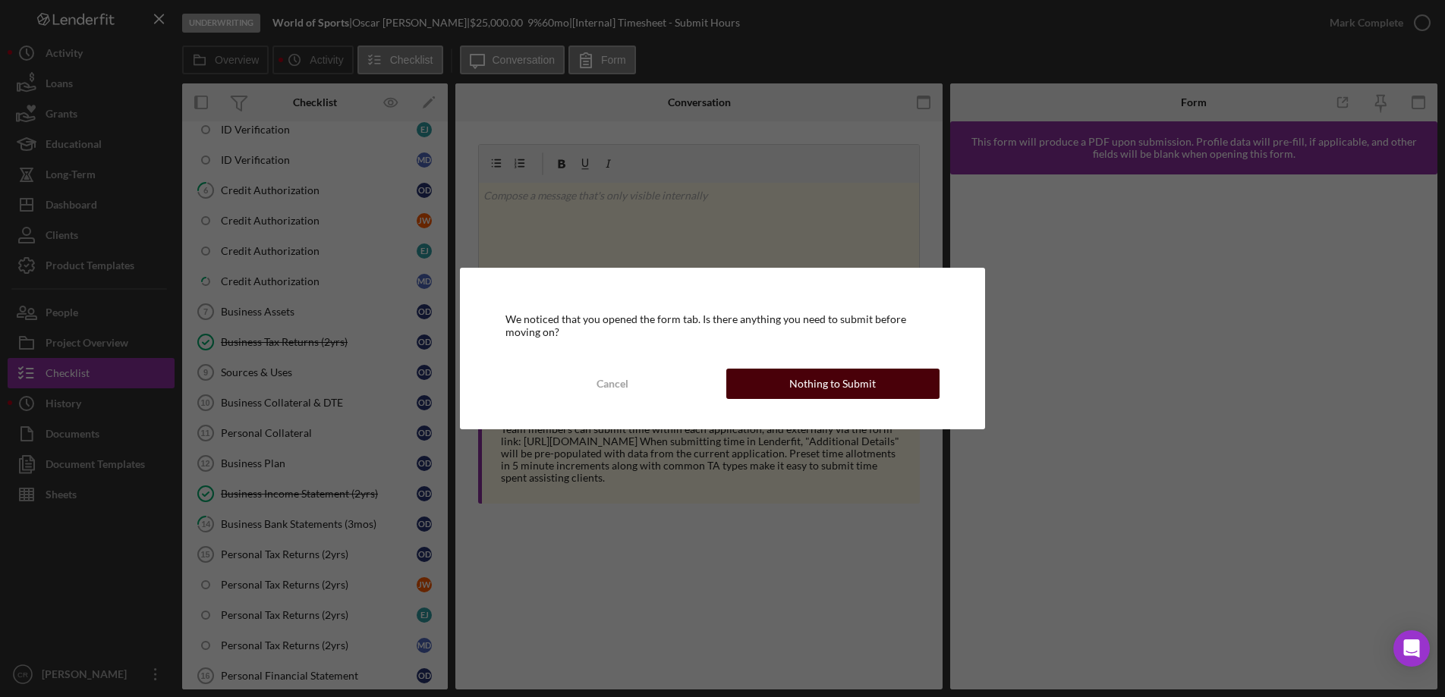
click at [767, 386] on button "Nothing to Submit" at bounding box center [832, 384] width 213 height 30
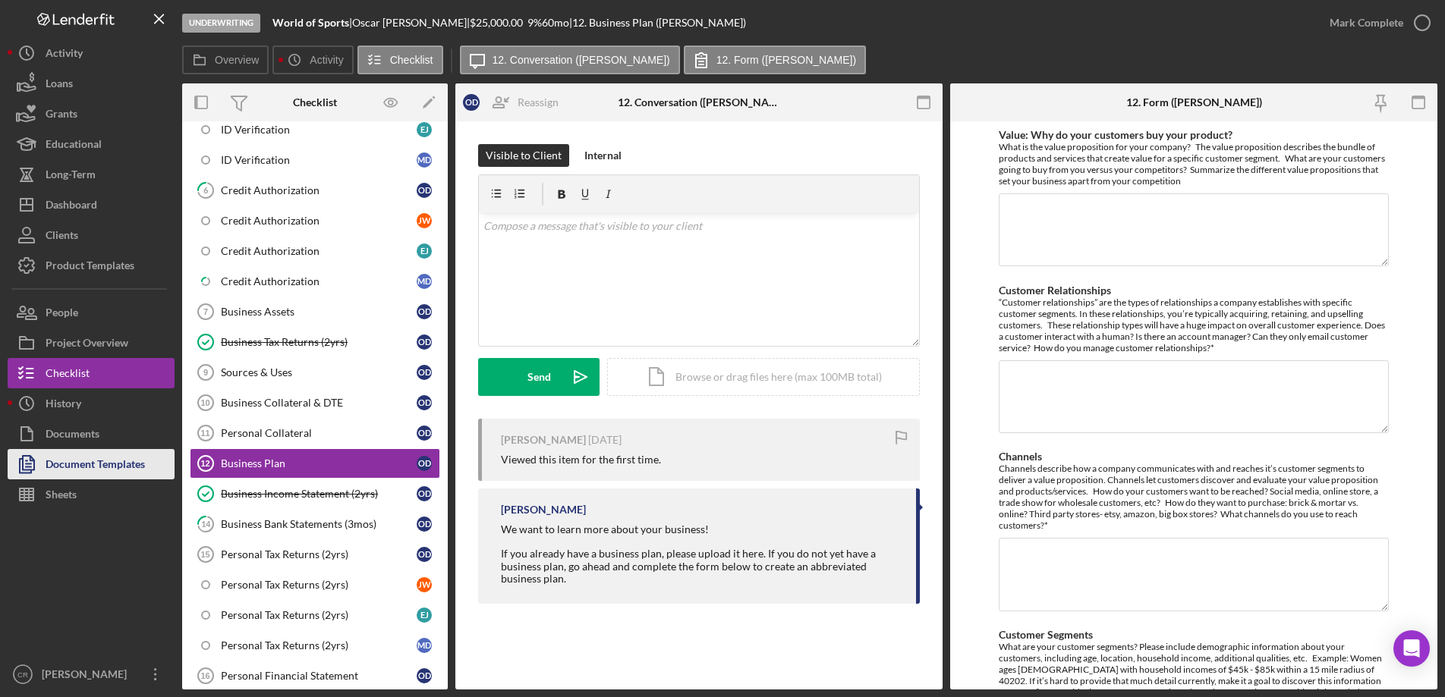
click at [96, 473] on div "Document Templates" at bounding box center [95, 466] width 99 height 34
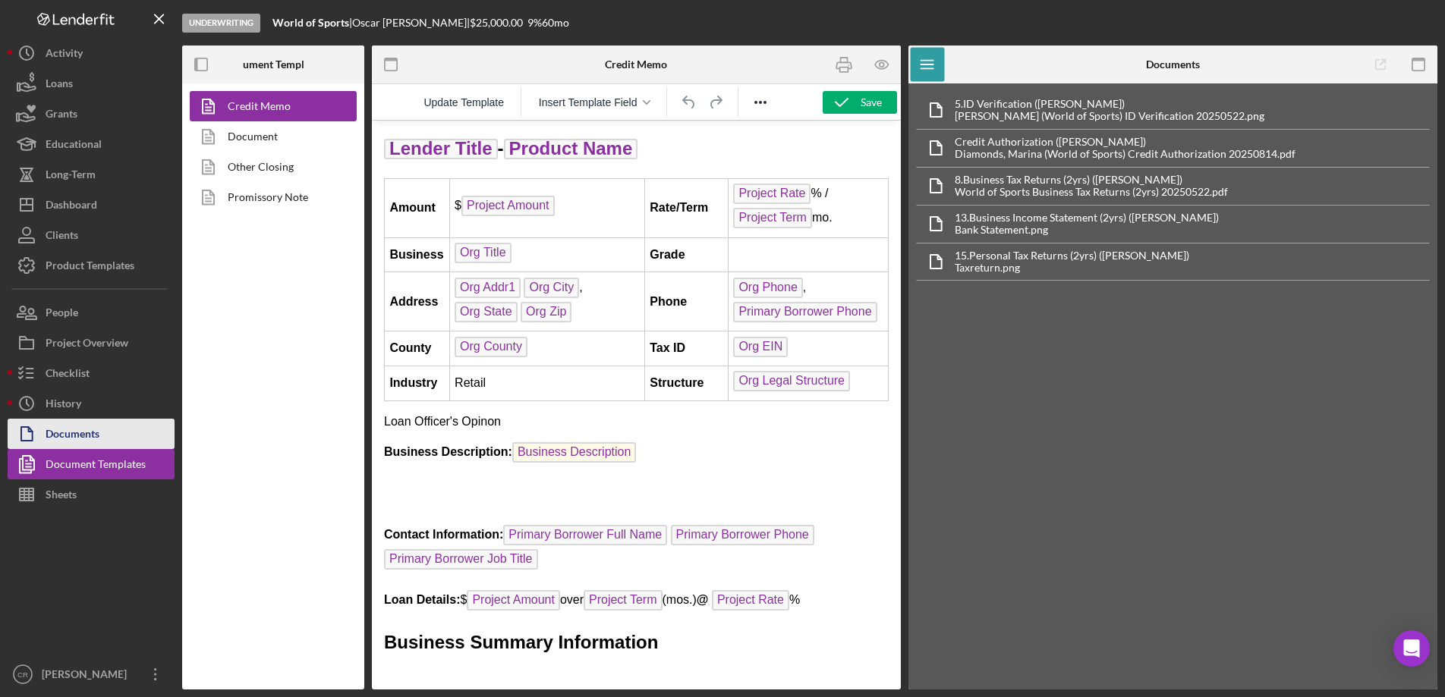
click at [97, 443] on div "Documents" at bounding box center [73, 436] width 54 height 34
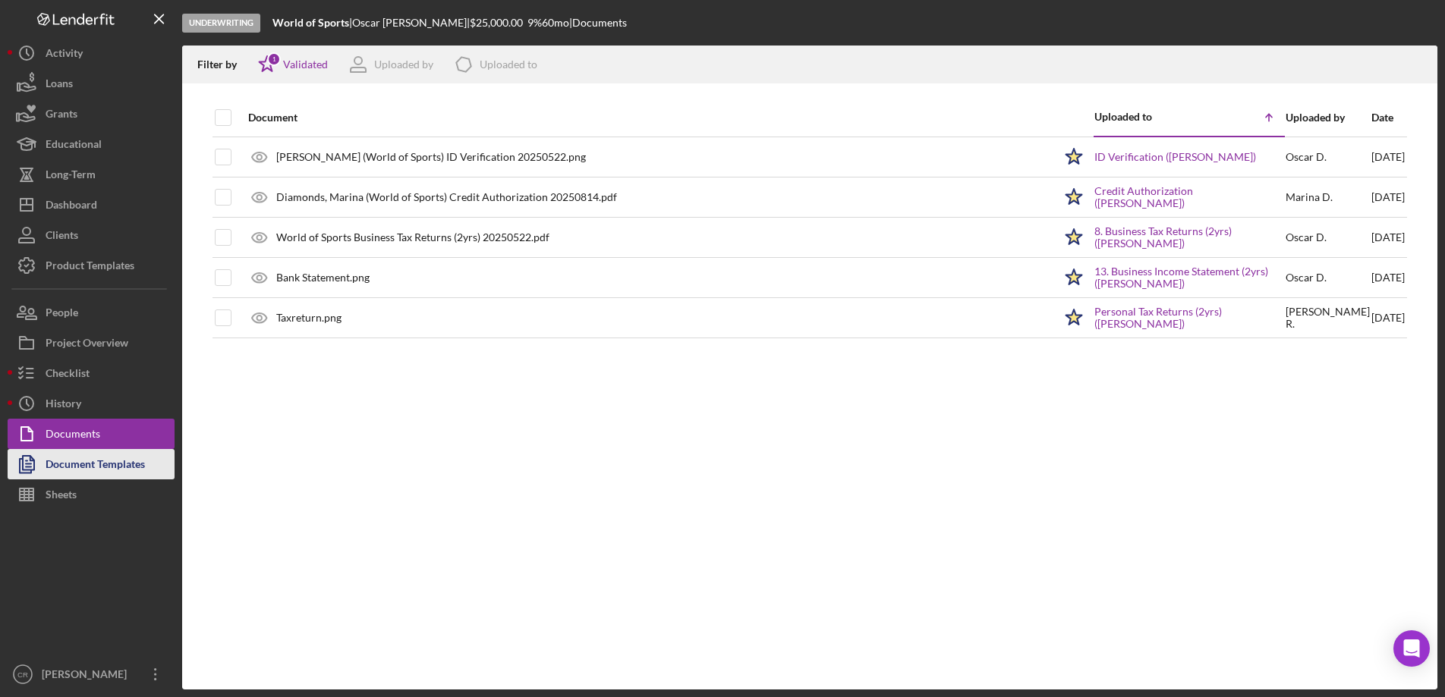
click at [72, 468] on div "Document Templates" at bounding box center [95, 466] width 99 height 34
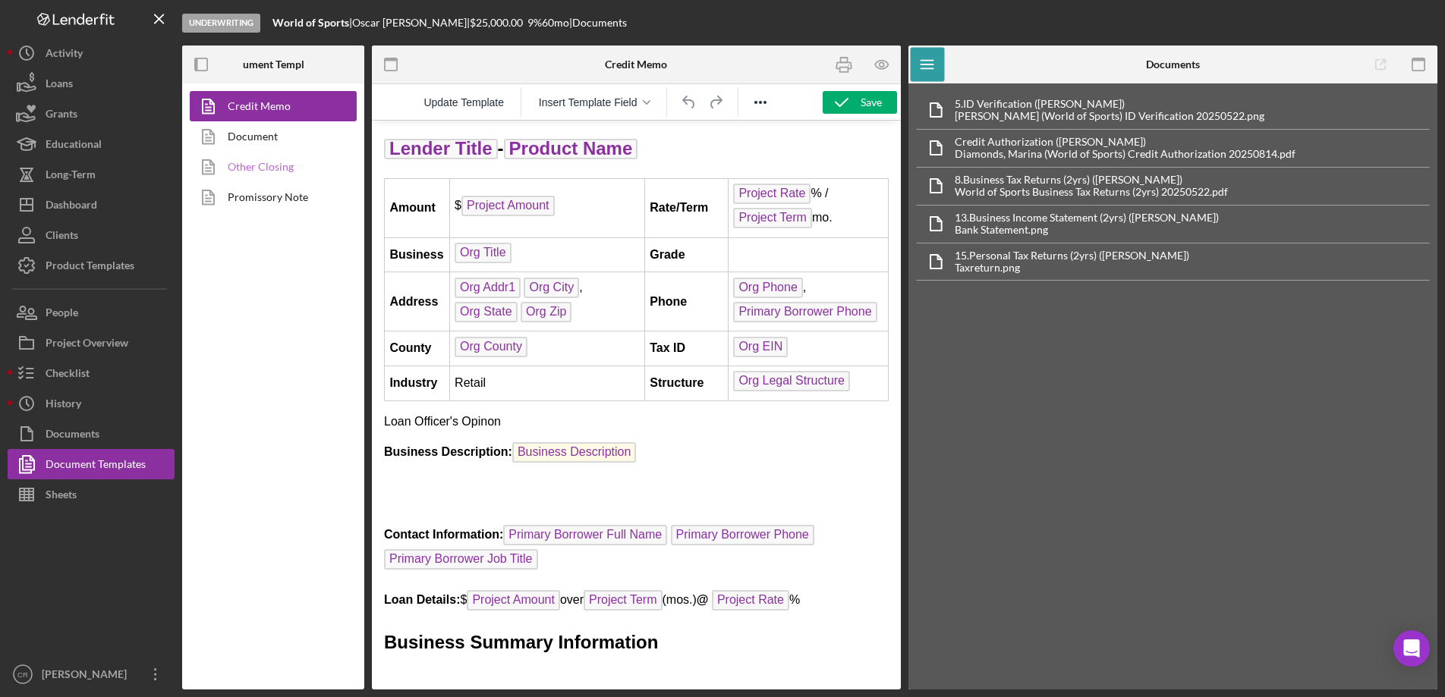
click at [260, 156] on link "Other Closing" at bounding box center [269, 167] width 159 height 30
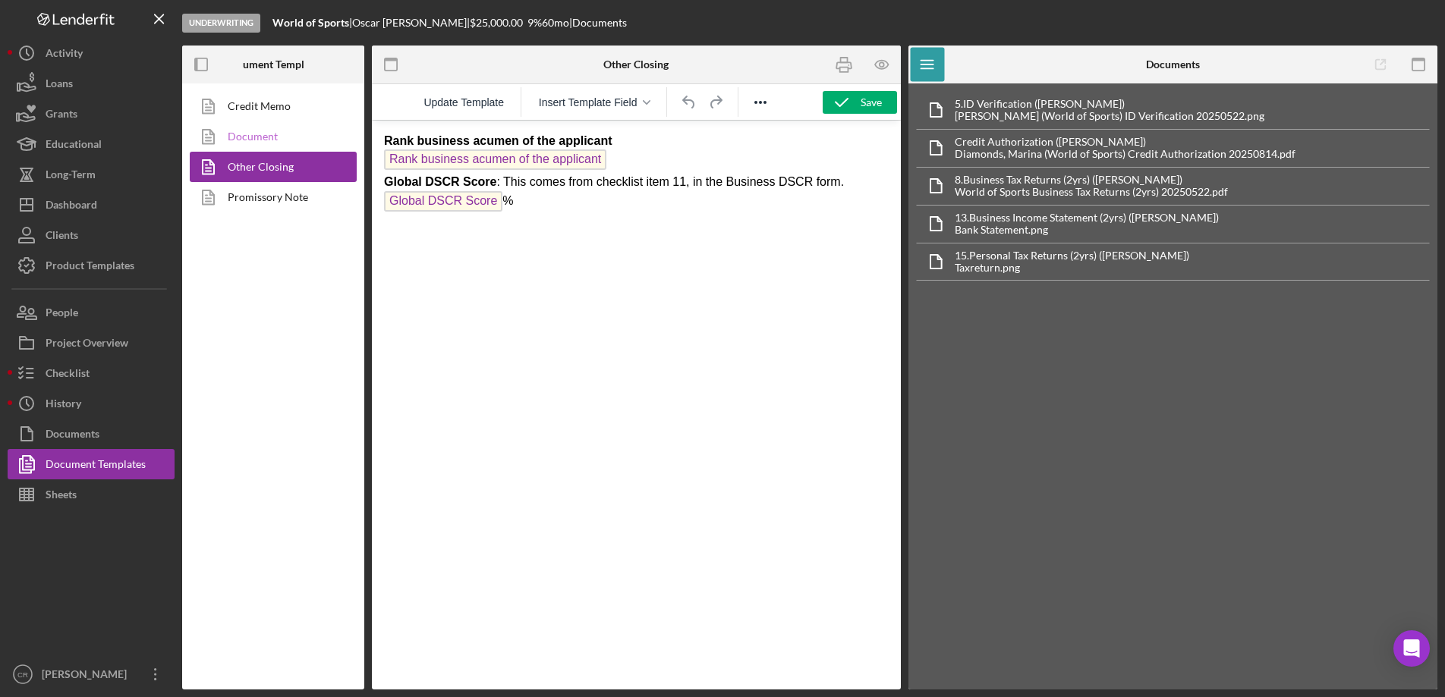
click at [274, 132] on link "Document" at bounding box center [269, 136] width 159 height 30
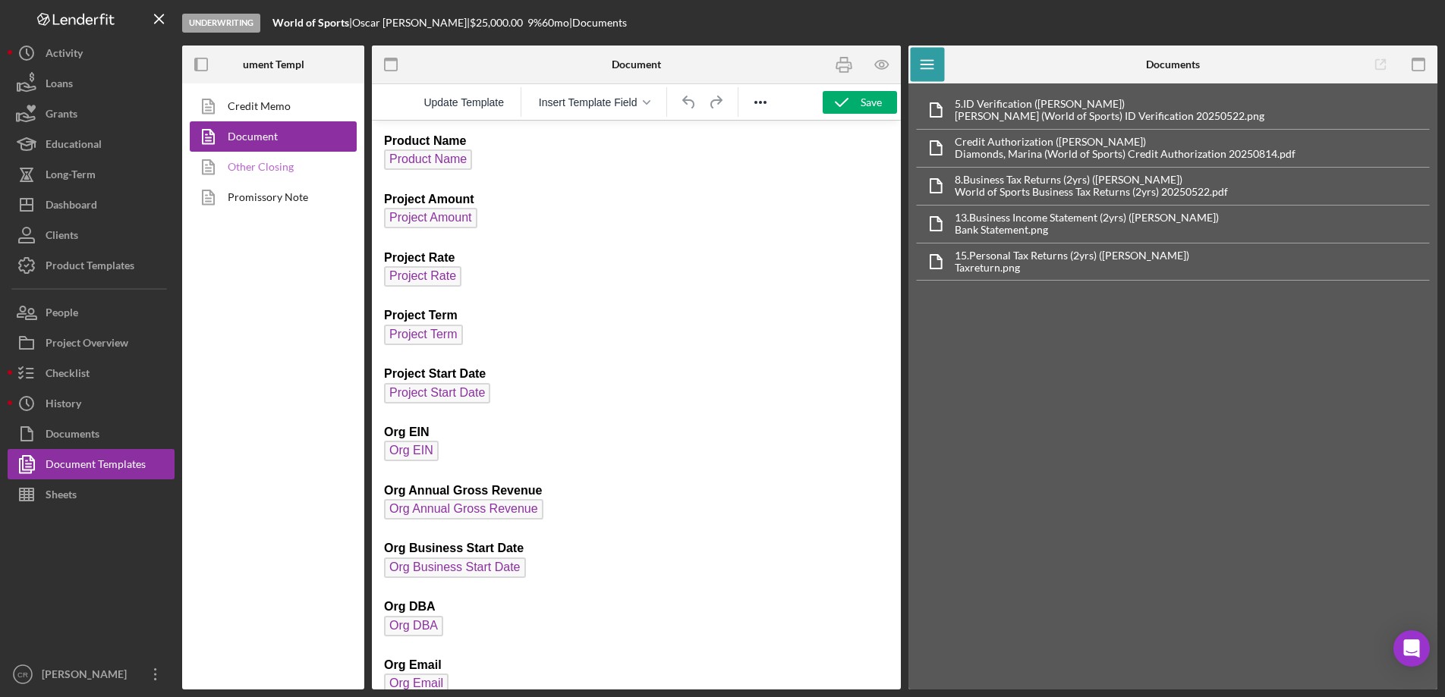
click at [275, 175] on link "Other Closing" at bounding box center [269, 167] width 159 height 30
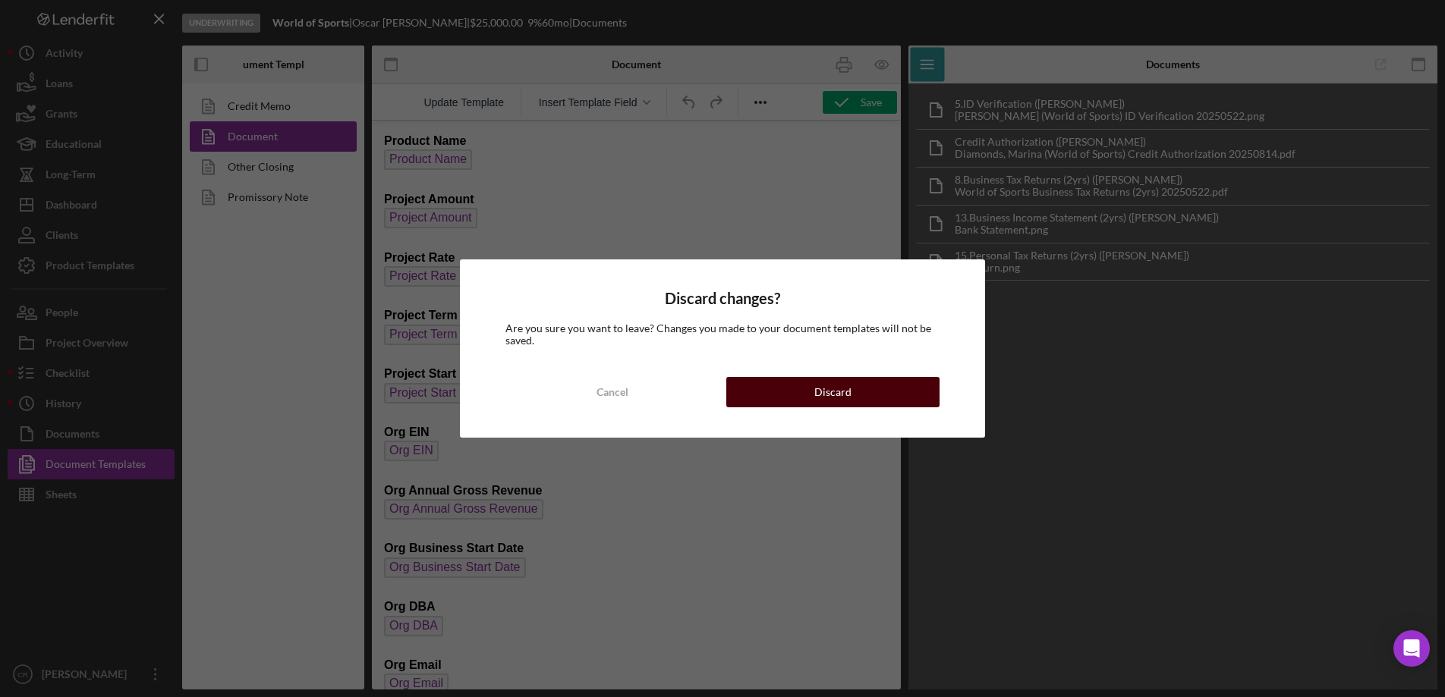
click at [811, 400] on button "Discard" at bounding box center [832, 392] width 213 height 30
